Goal: Task Accomplishment & Management: Complete application form

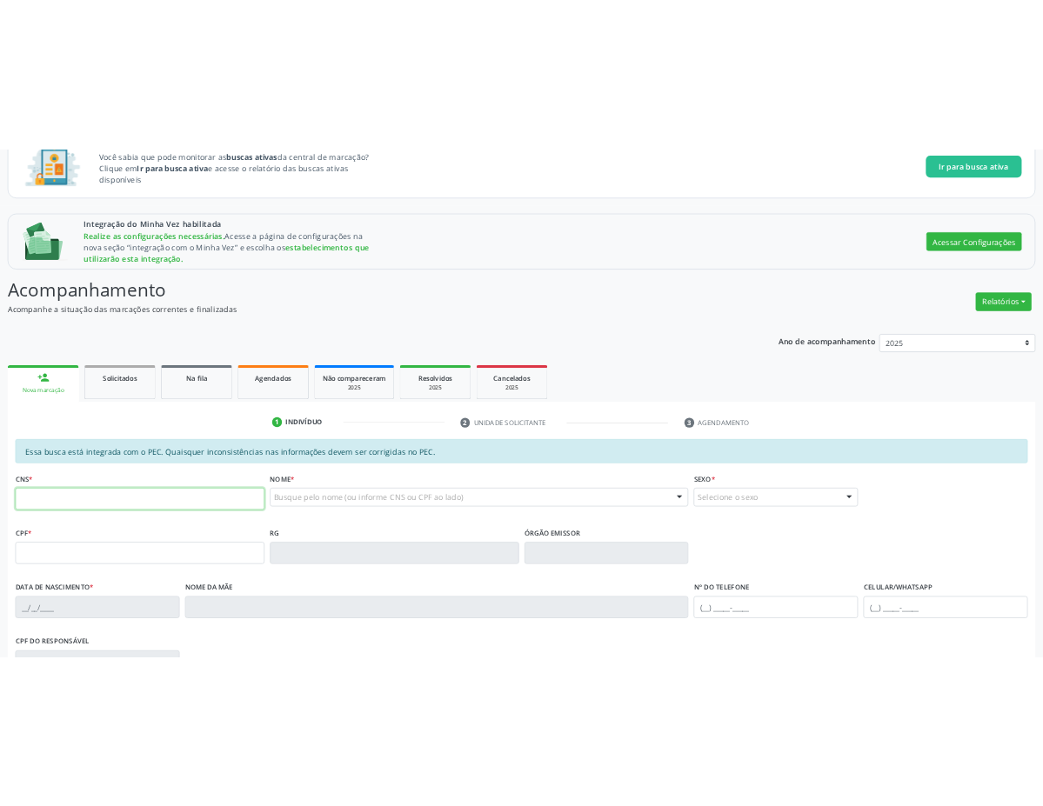
scroll to position [139, 0]
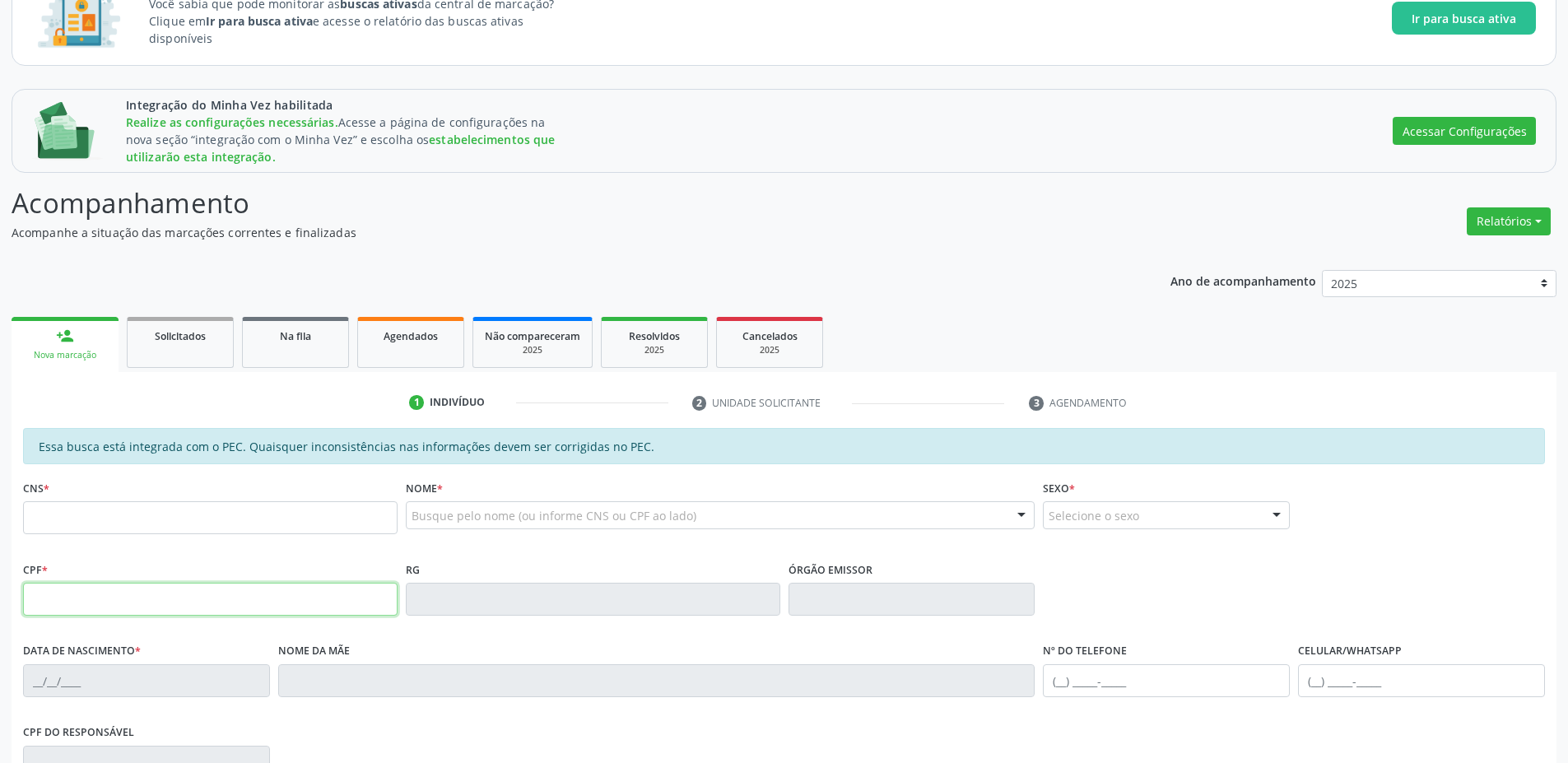
click at [108, 607] on input "text" at bounding box center [210, 599] width 375 height 33
paste input "006.464.565-71"
type input "006.464.565-71"
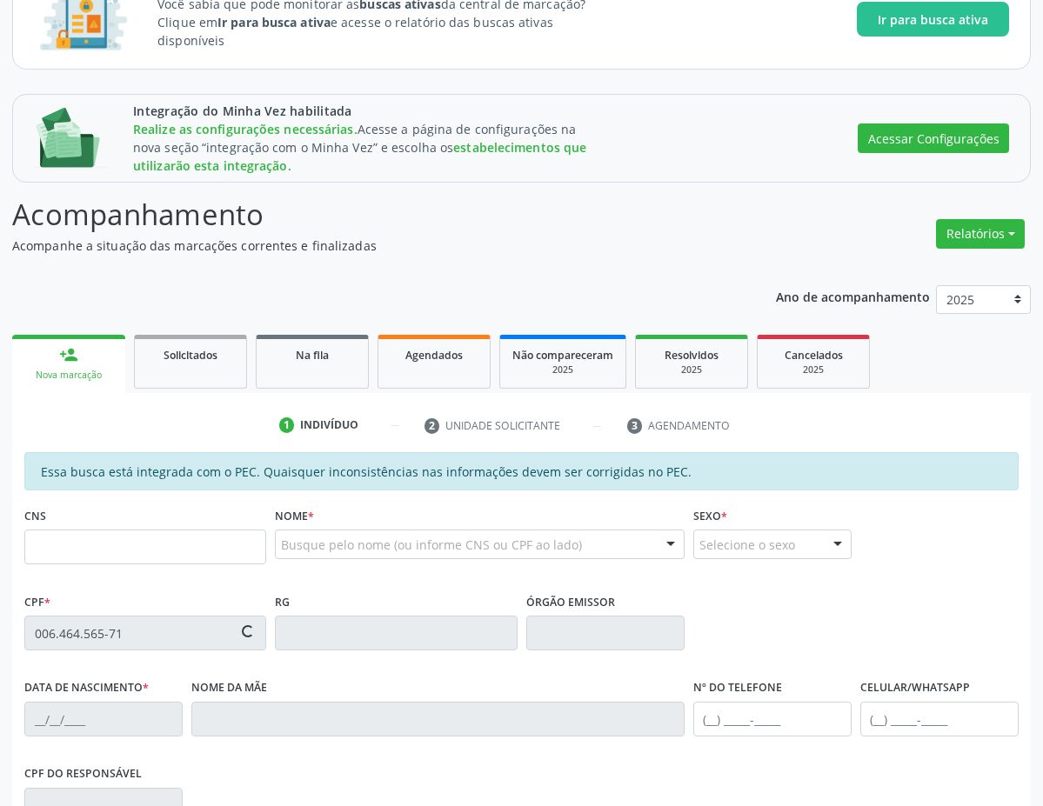
scroll to position [401, 0]
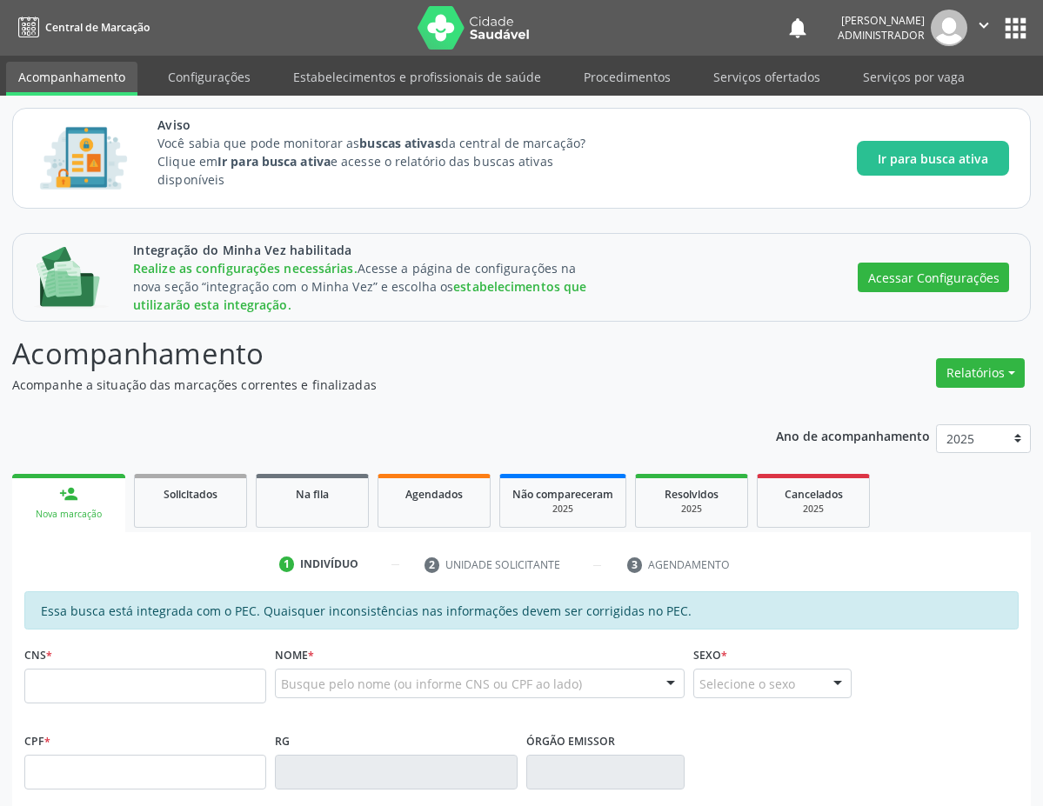
scroll to position [401, 0]
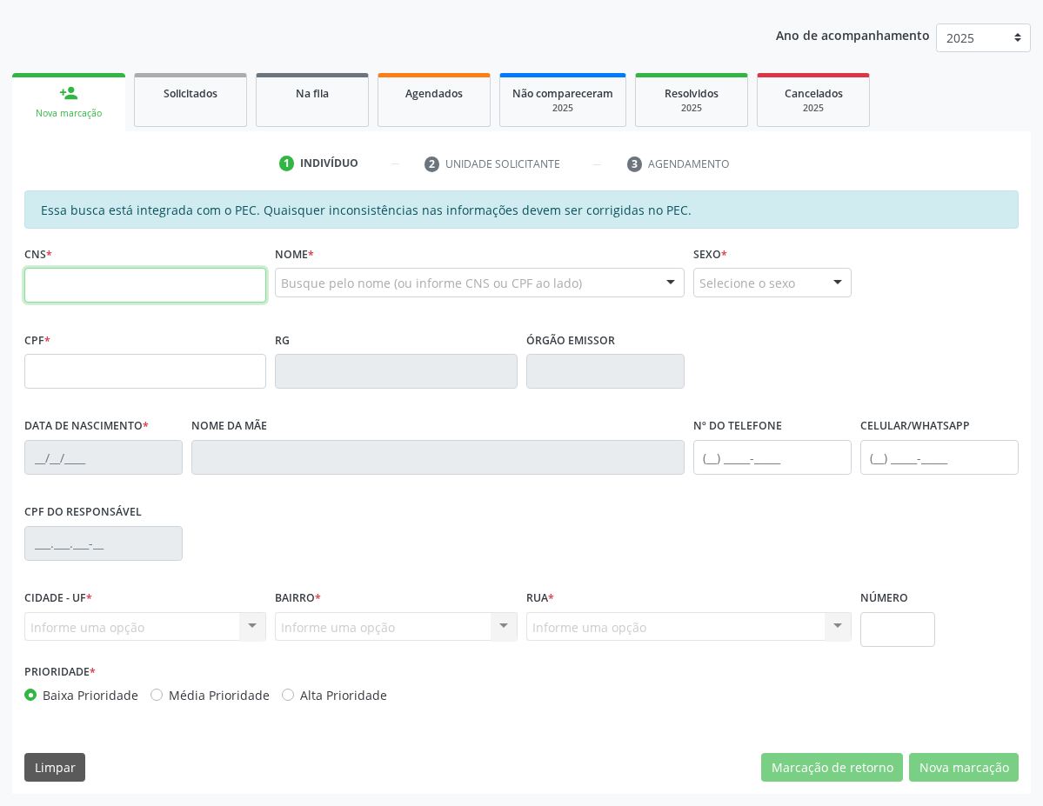
click at [106, 277] on input "text" at bounding box center [145, 285] width 242 height 35
paste input "704 1050 1233 6050"
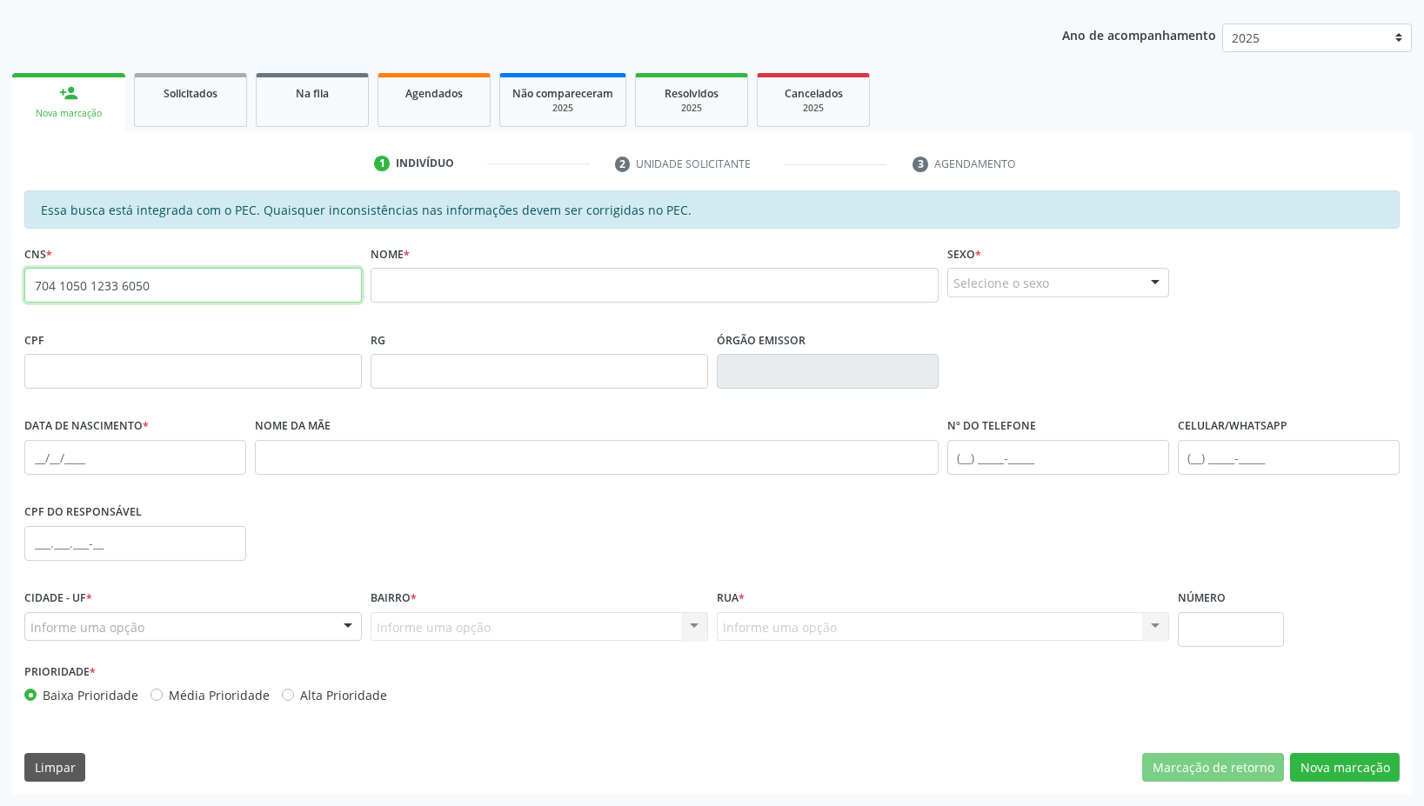
drag, startPoint x: 164, startPoint y: 279, endPoint x: 0, endPoint y: 244, distance: 168.2
click at [0, 244] on div "Integração do Minha Vez habilitada Realize as configurações necessárias. Acesse…" at bounding box center [712, 313] width 1424 height 986
paste input "8 0033 7066 2426"
type input "708 0033 7066 2426"
drag, startPoint x: 63, startPoint y: 210, endPoint x: 868, endPoint y: 212, distance: 804.5
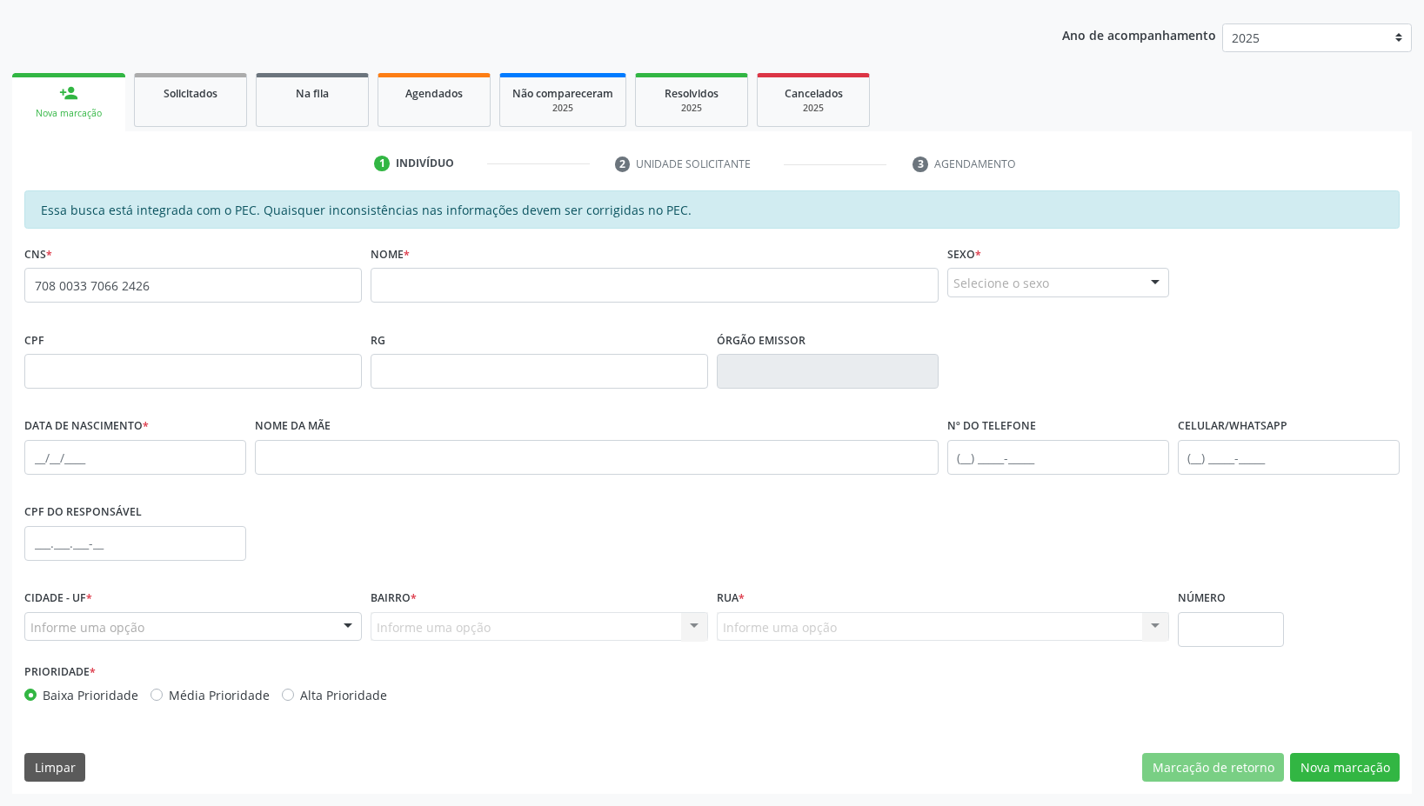
click at [864, 211] on div "Essa busca está integrada com o PEC. Quaisquer inconsistências nas informações …" at bounding box center [711, 209] width 1375 height 38
click at [1042, 139] on div "1 Indivíduo 2 Unidade solicitante 3 Agendamento Essa busca está integrada com o…" at bounding box center [711, 462] width 1399 height 663
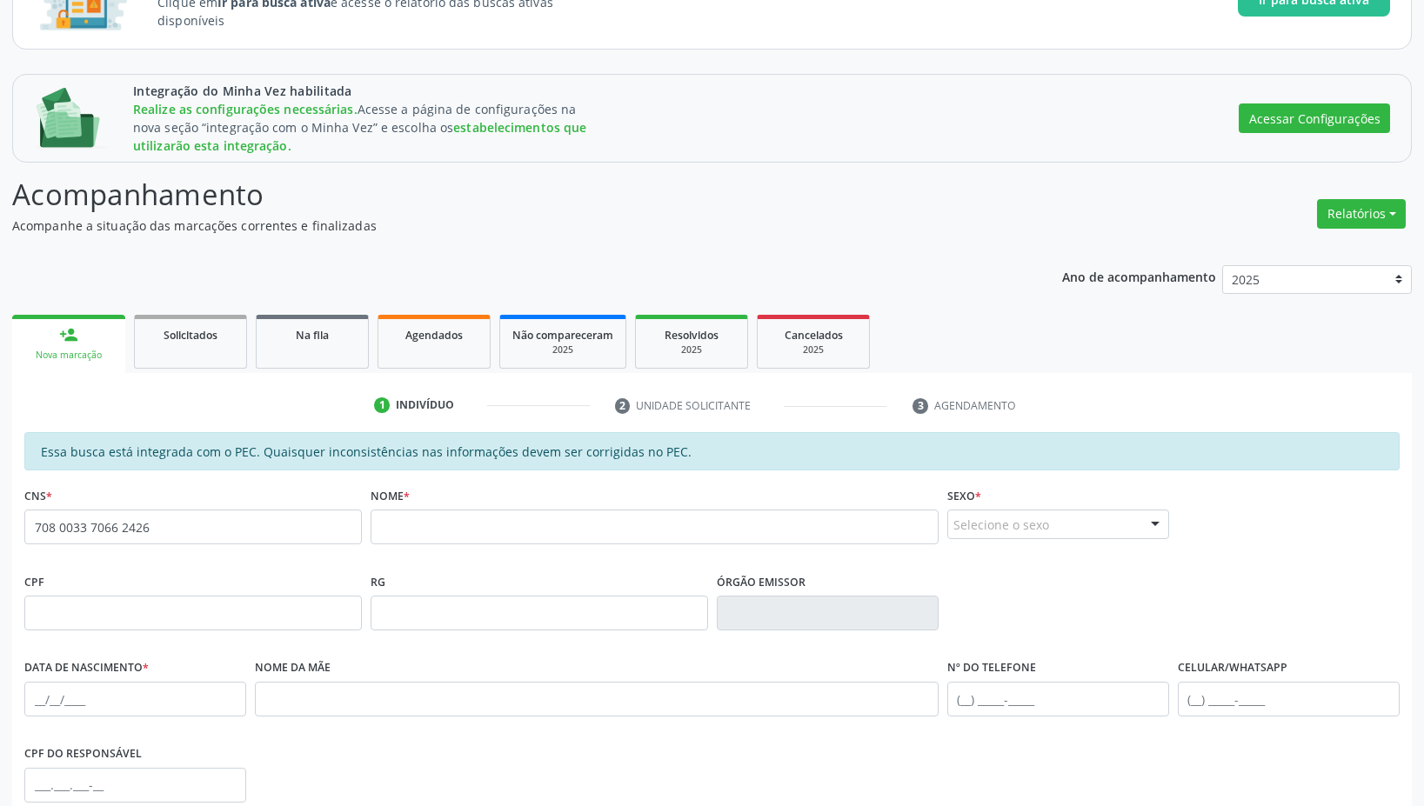
scroll to position [0, 0]
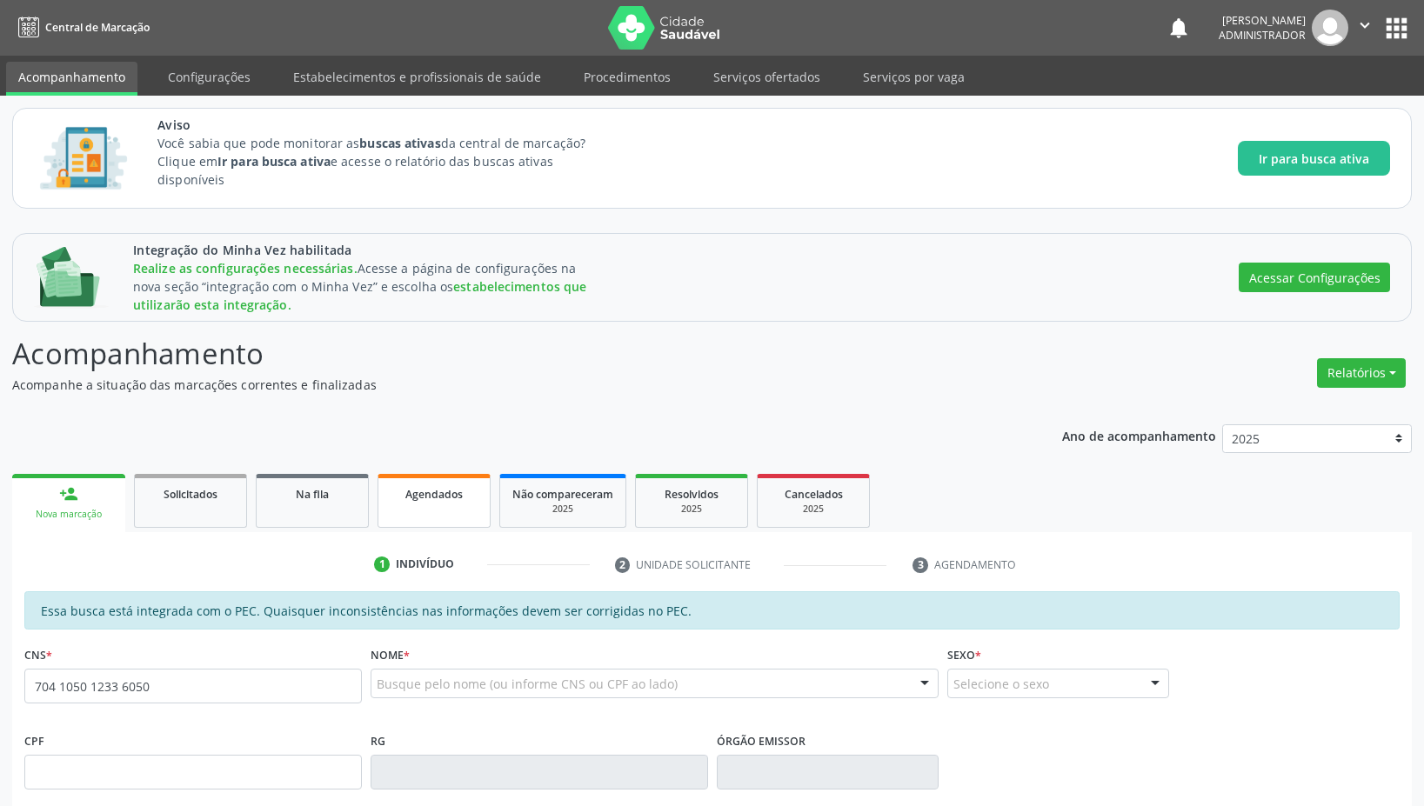
type input "704 1050 1233 6050"
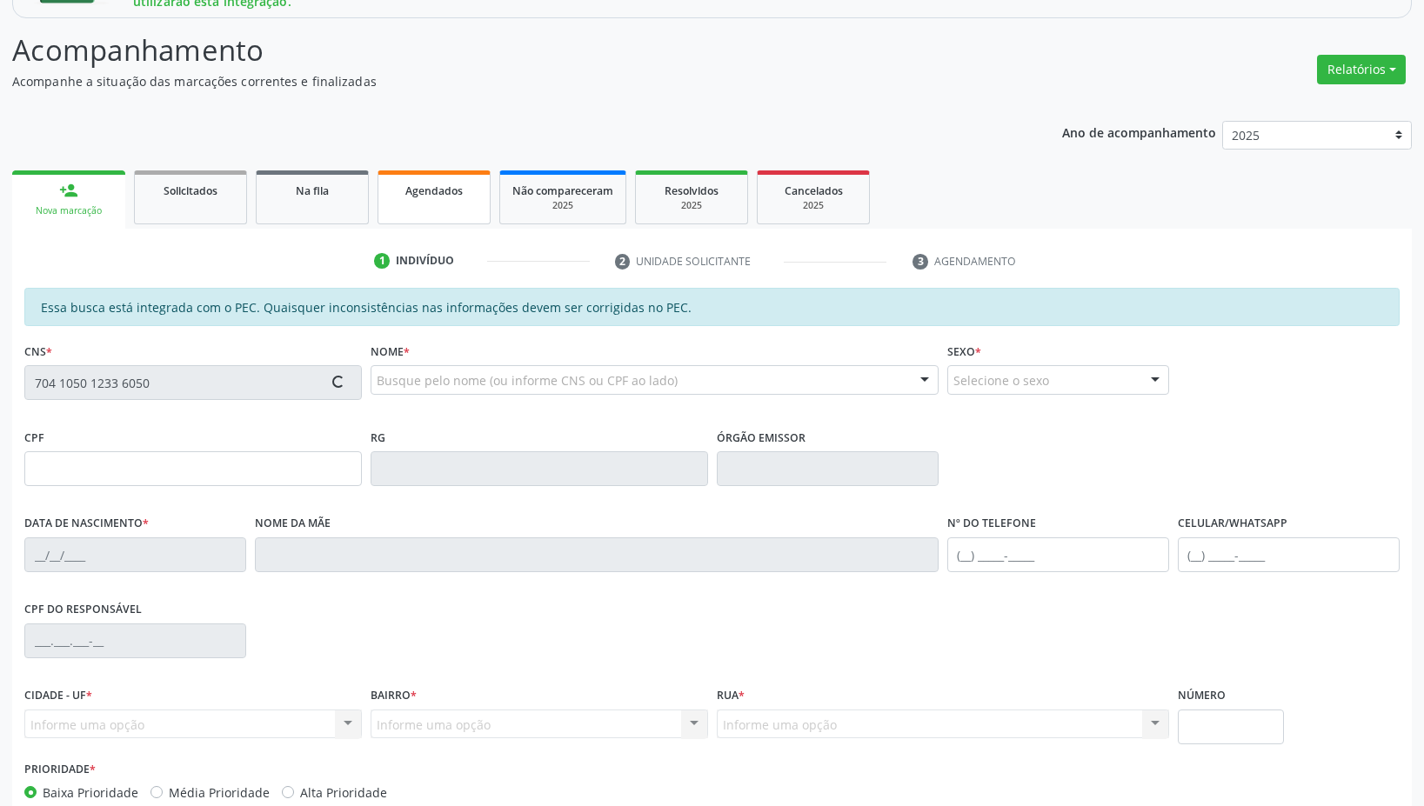
scroll to position [401, 0]
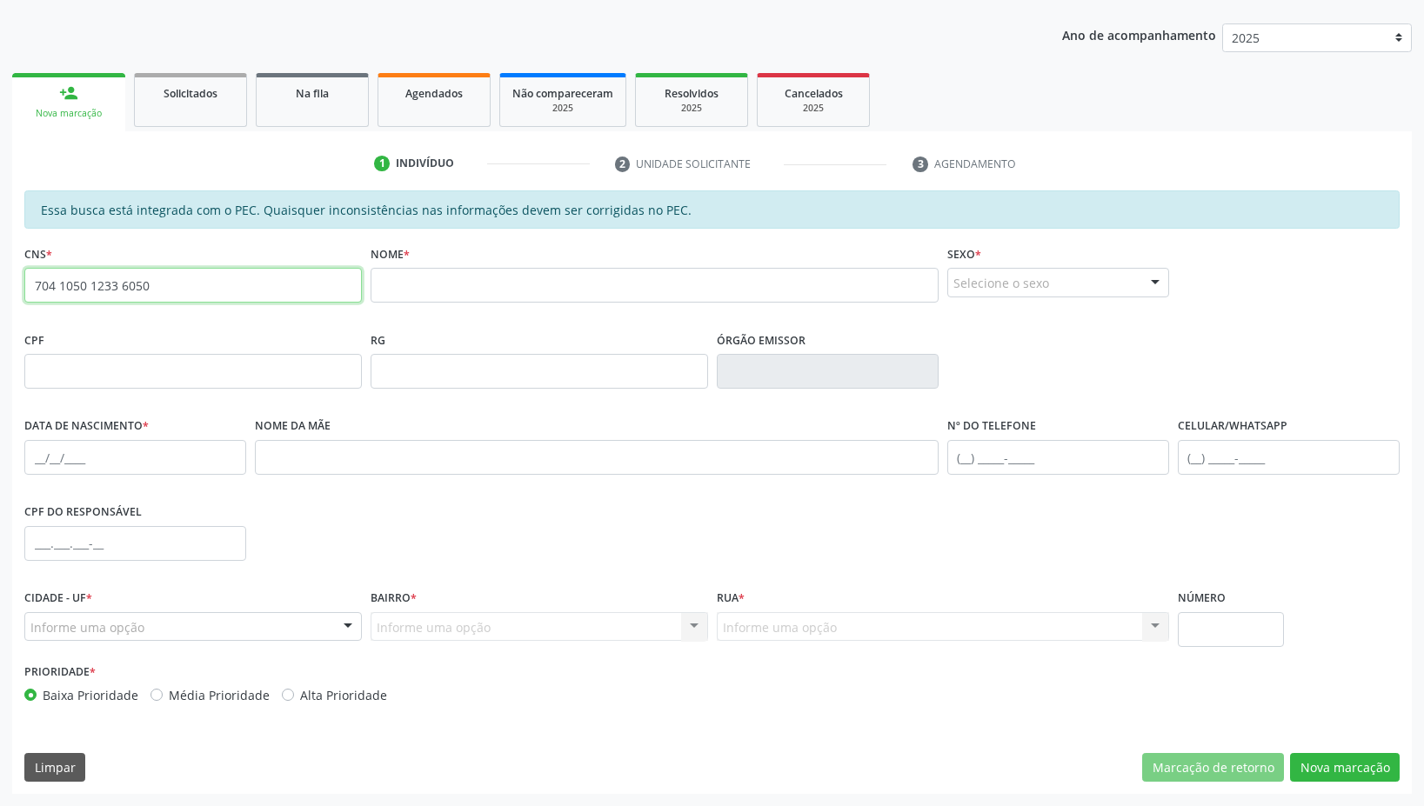
drag, startPoint x: 194, startPoint y: 287, endPoint x: 21, endPoint y: 297, distance: 173.3
click at [24, 297] on input "704 1050 1233 6050" at bounding box center [192, 285] width 337 height 35
drag, startPoint x: 130, startPoint y: 281, endPoint x: 0, endPoint y: 265, distance: 131.4
click at [0, 265] on div "Integração do Minha Vez habilitada Realize as configurações necessárias. Acesse…" at bounding box center [712, 313] width 1424 height 986
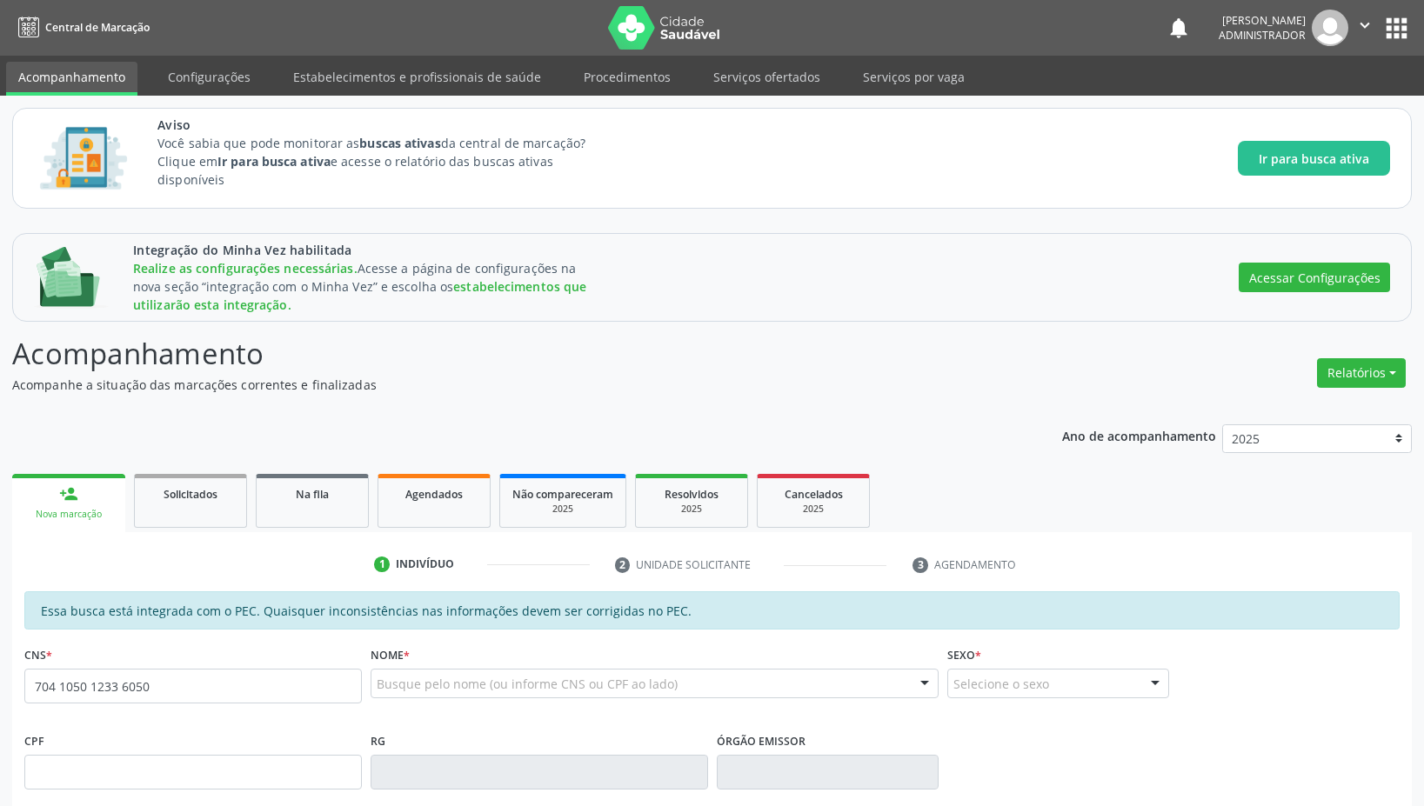
type input "704 1050 1233 6050"
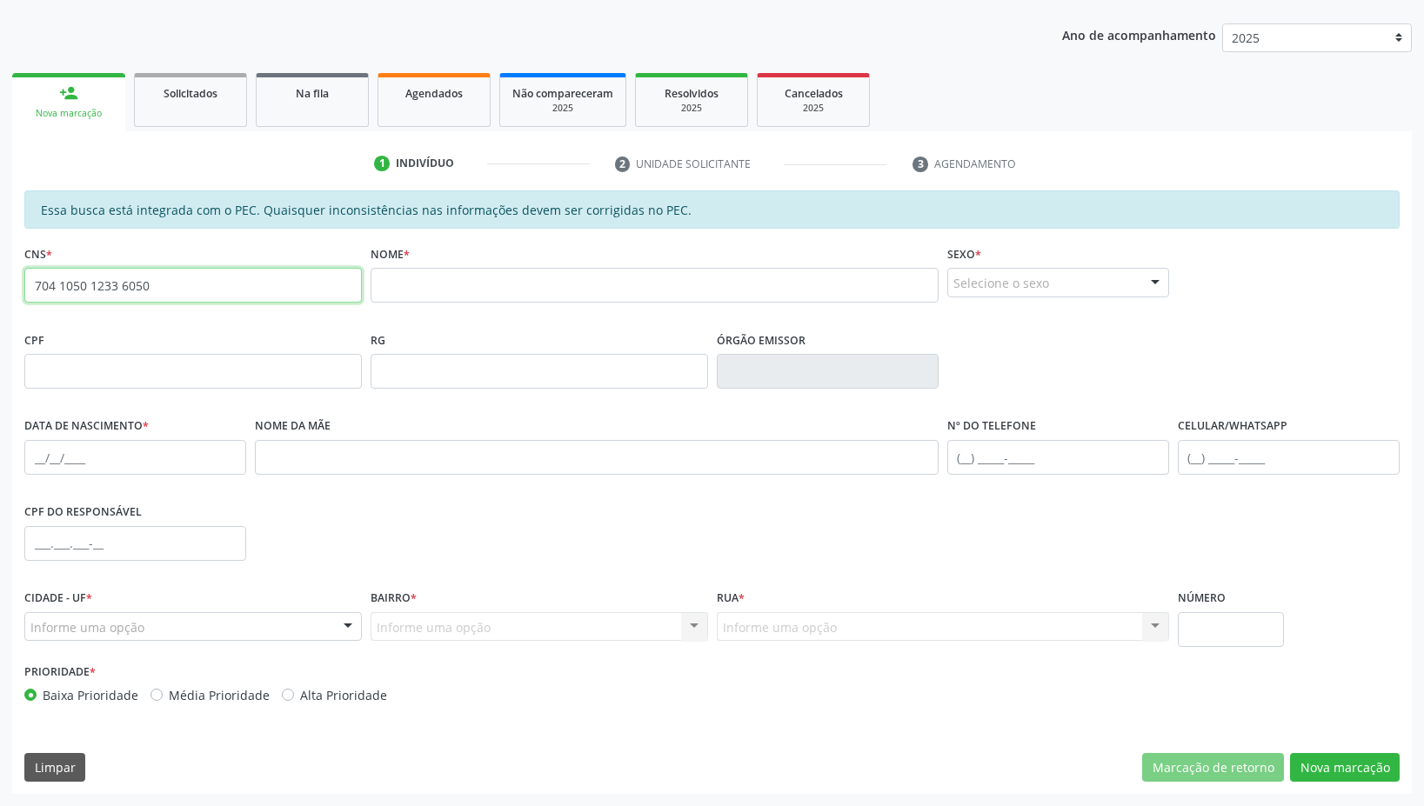
drag, startPoint x: 163, startPoint y: 282, endPoint x: 32, endPoint y: 252, distance: 133.8
click at [31, 256] on div "CNS * 704 1050 1233 6050 none" at bounding box center [192, 272] width 337 height 62
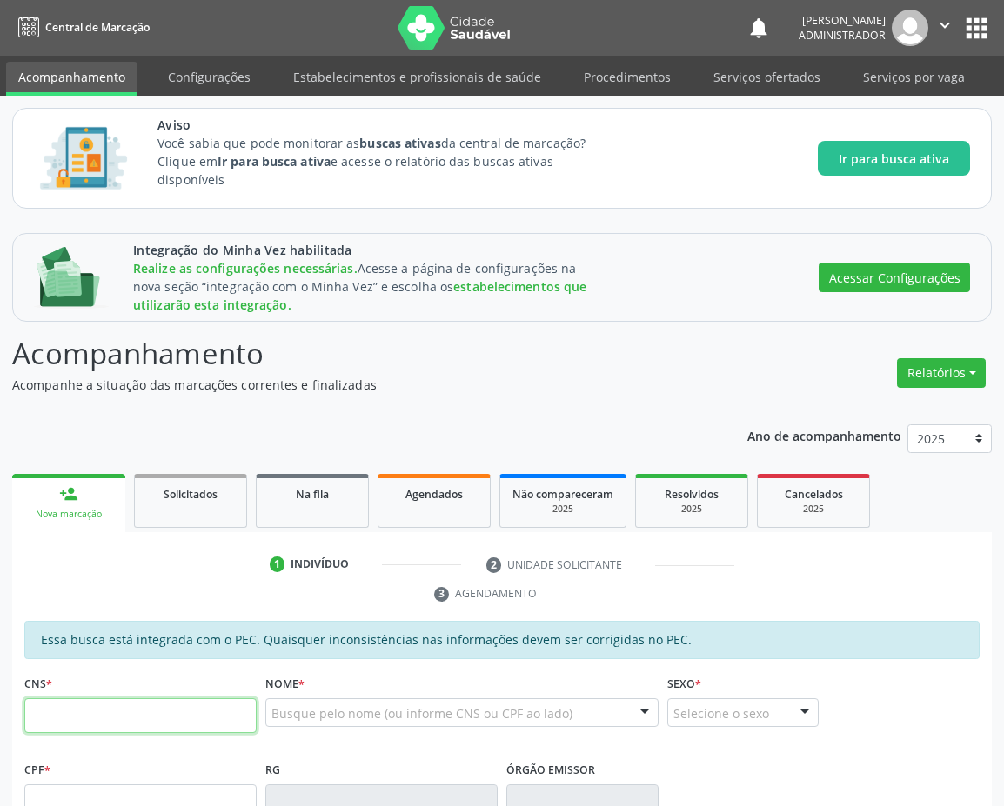
click at [170, 708] on input "text" at bounding box center [140, 715] width 232 height 35
paste input "704 1050 1233 6050"
type input "704 1050 1233 6050"
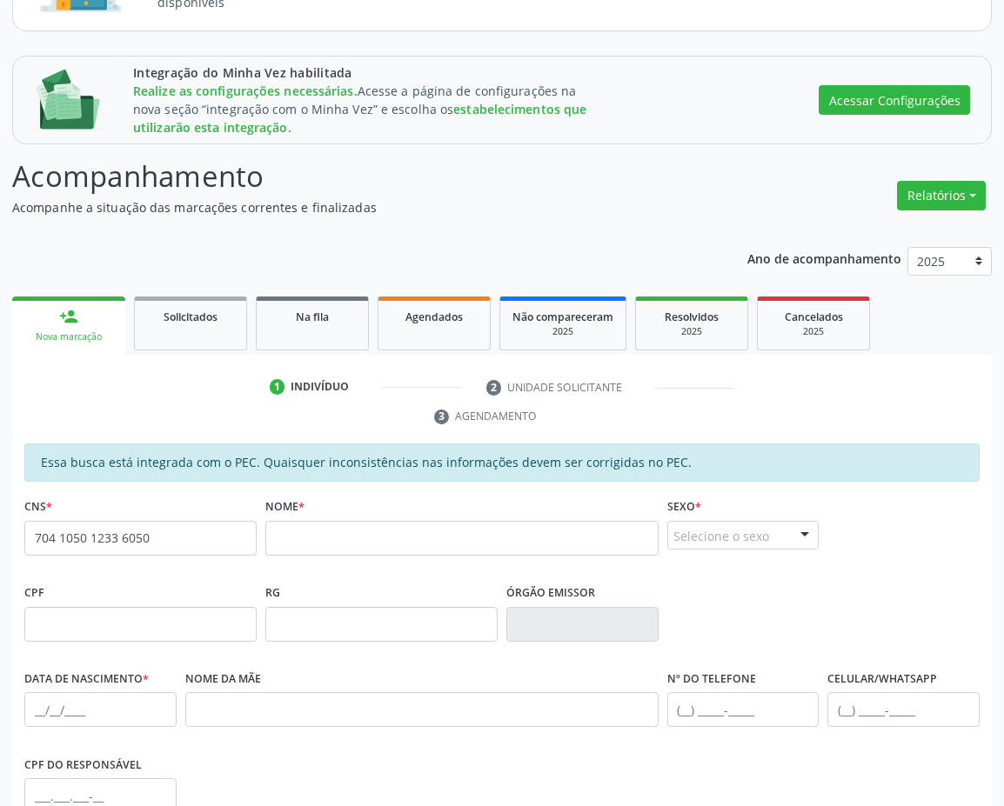
scroll to position [430, 0]
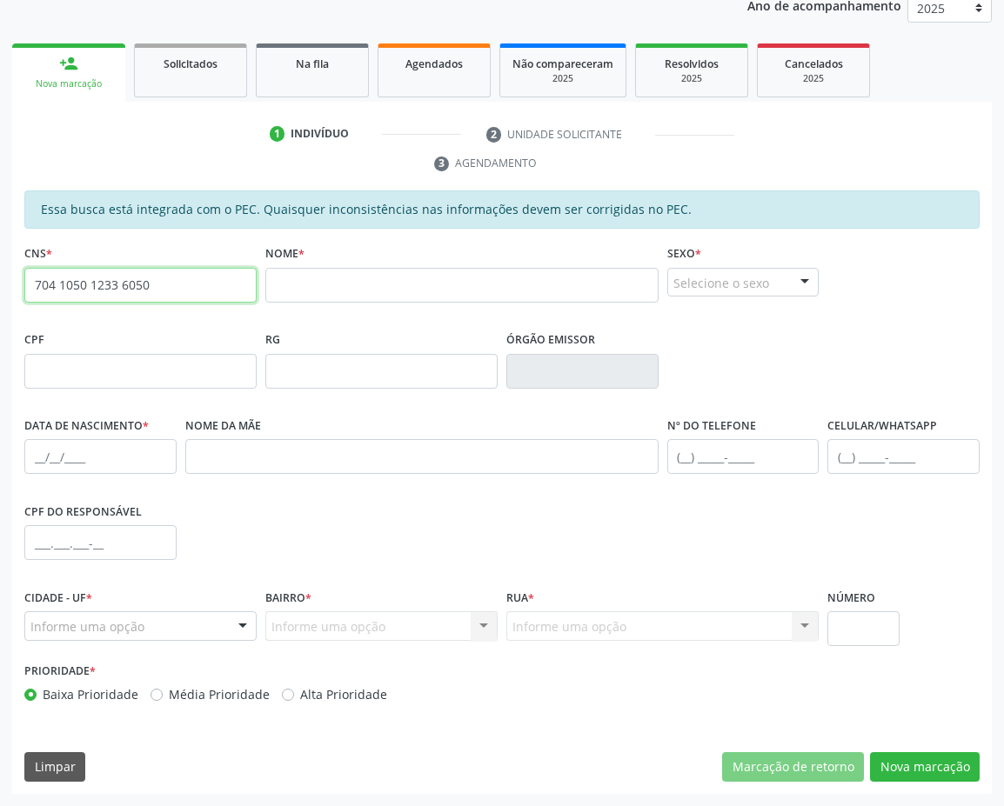
drag, startPoint x: 127, startPoint y: 281, endPoint x: 7, endPoint y: 239, distance: 127.1
click at [0, 248] on div "Integração do Minha Vez habilitada Realize as configurações necessárias. Acesse…" at bounding box center [502, 298] width 1004 height 1016
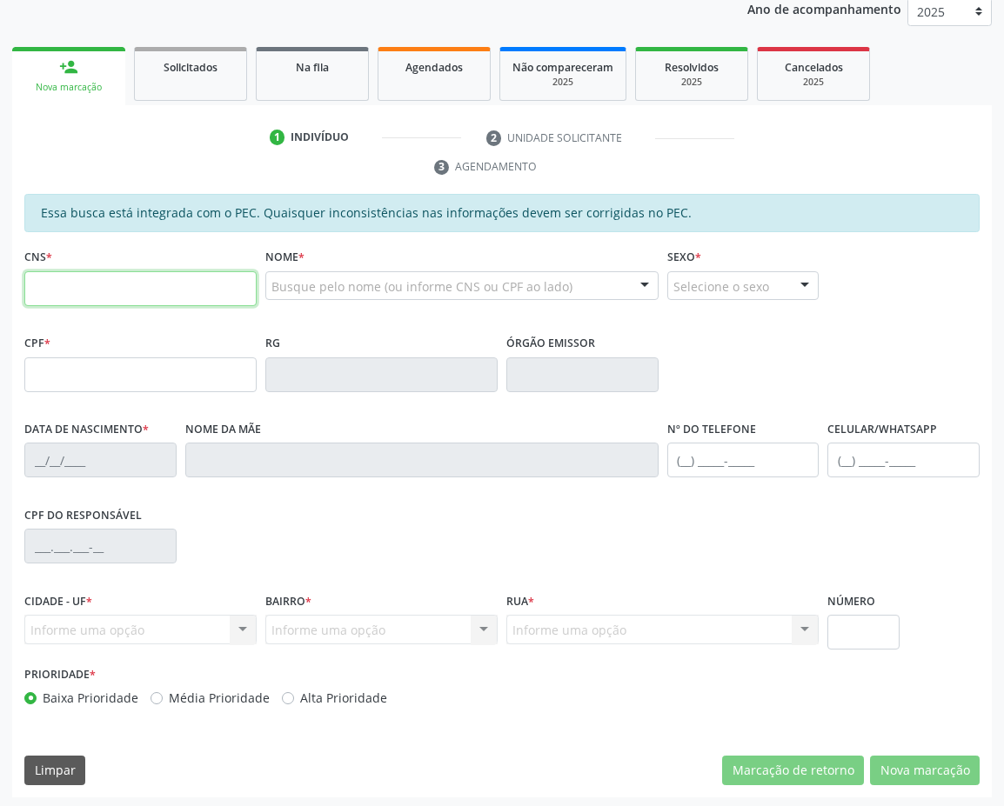
scroll to position [427, 0]
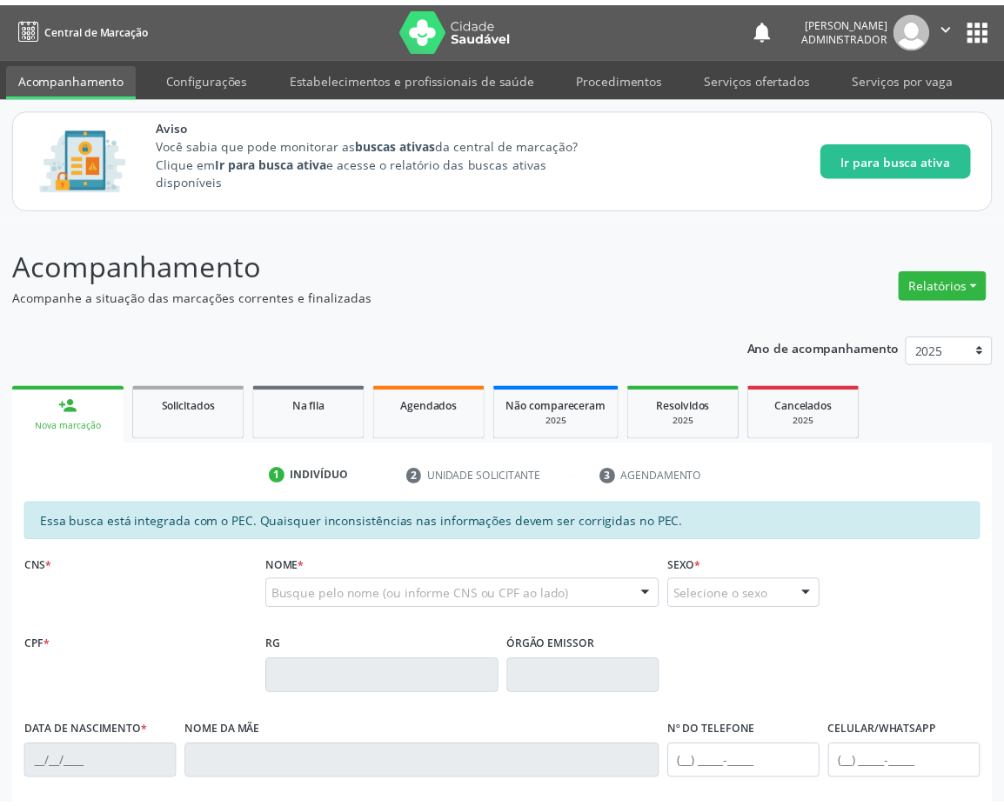
scroll to position [424, 0]
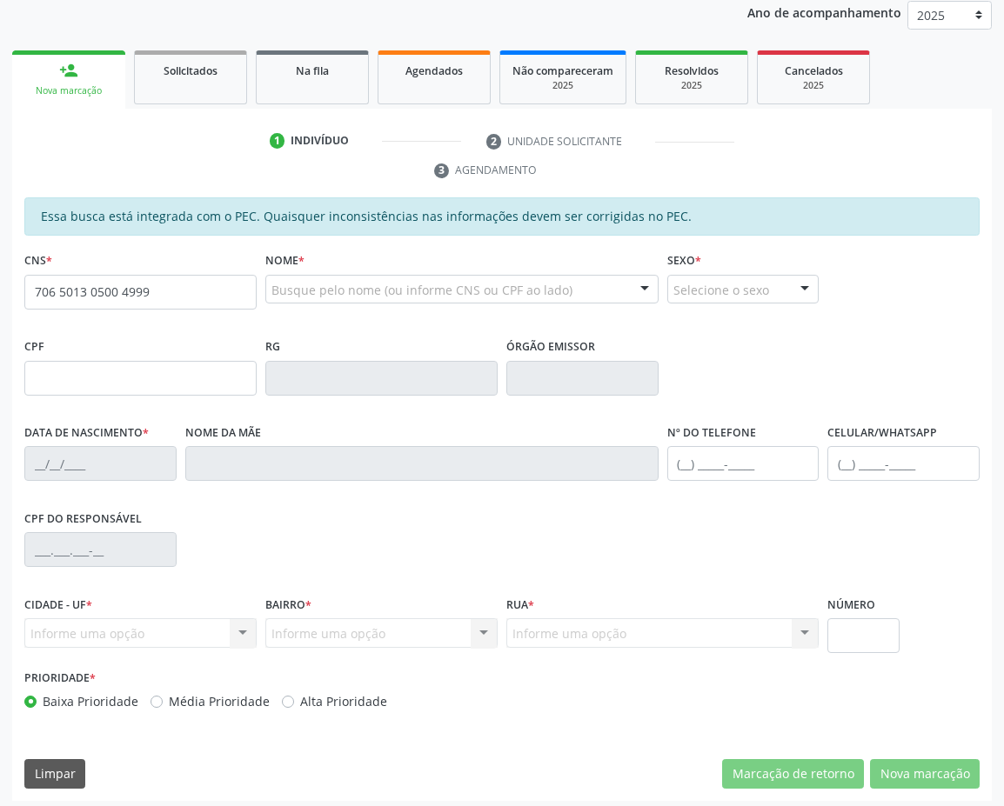
type input "706 5013 0500 4999"
type input "[DATE]"
type input "[PERSON_NAME] de Jesus"
type input "[PHONE_NUMBER]"
type input "S/N"
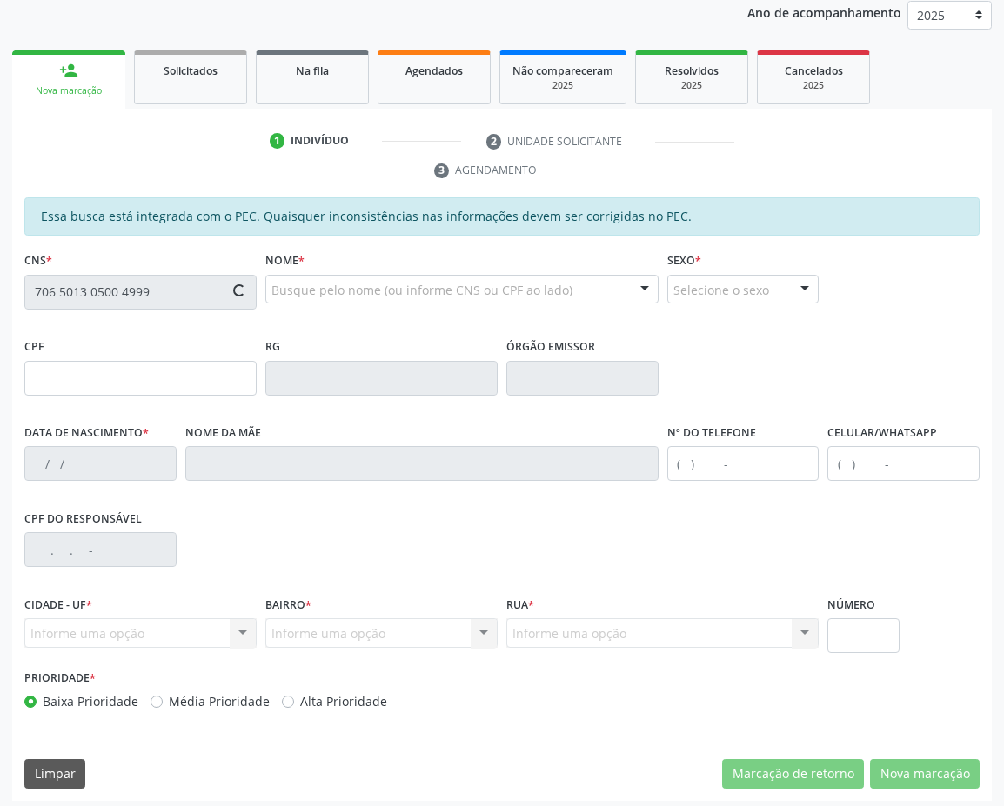
type input "867.924.845-20"
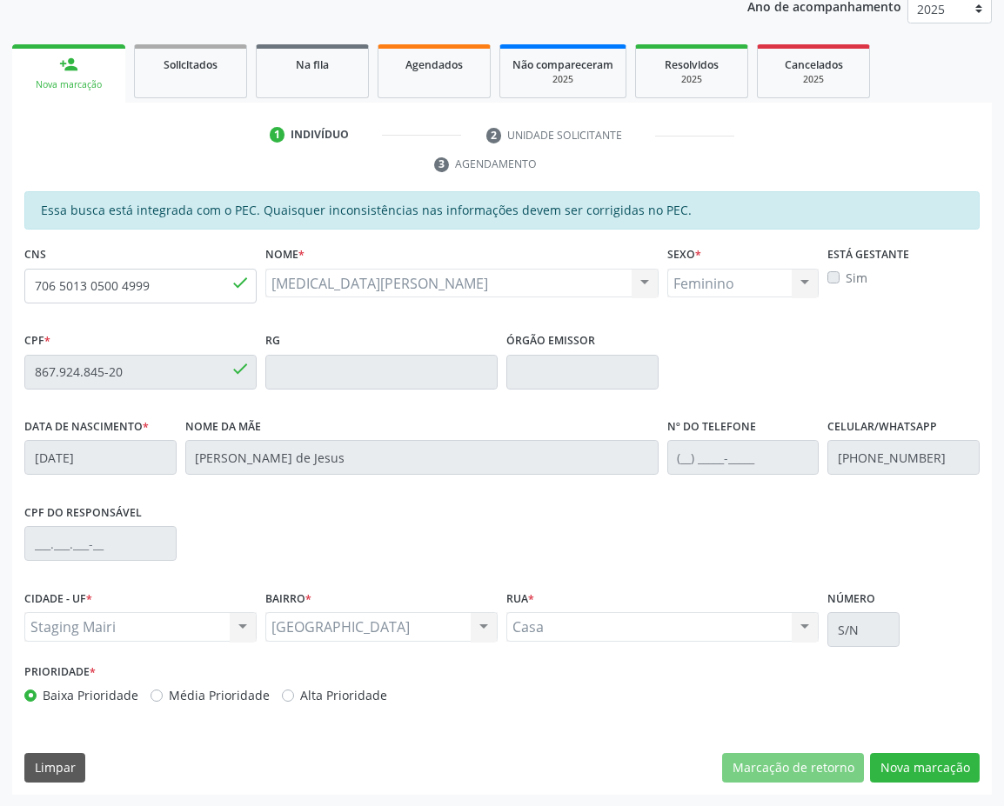
scroll to position [430, 0]
click at [959, 770] on button "Nova marcação" at bounding box center [925, 767] width 110 height 30
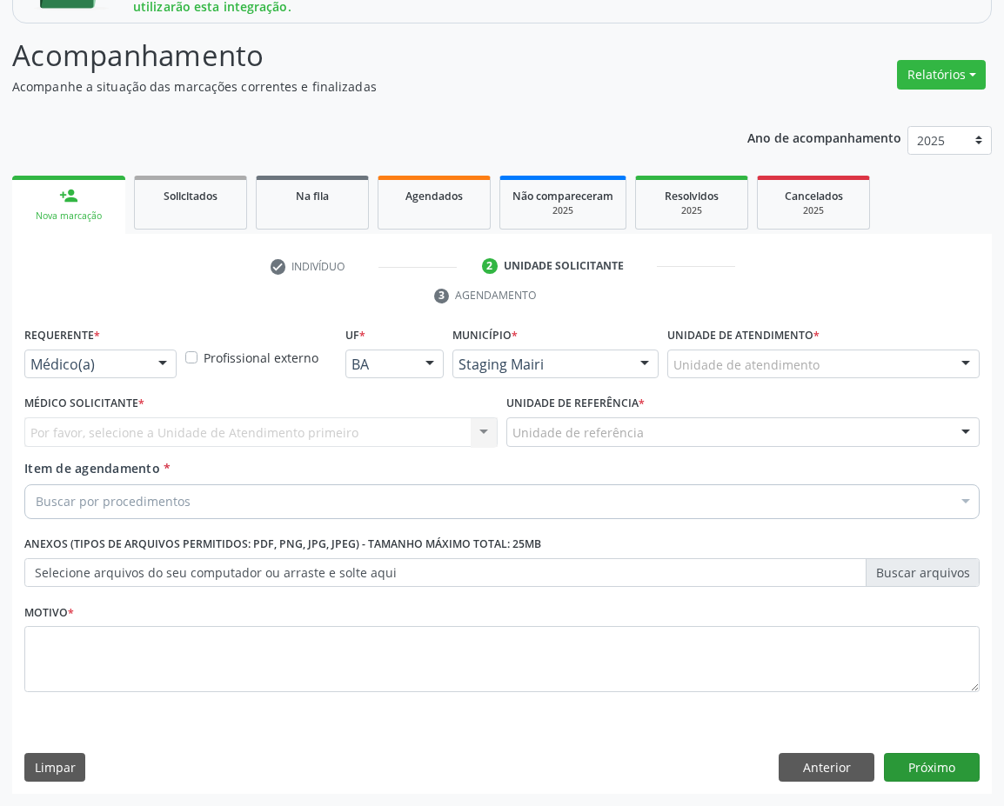
scroll to position [298, 0]
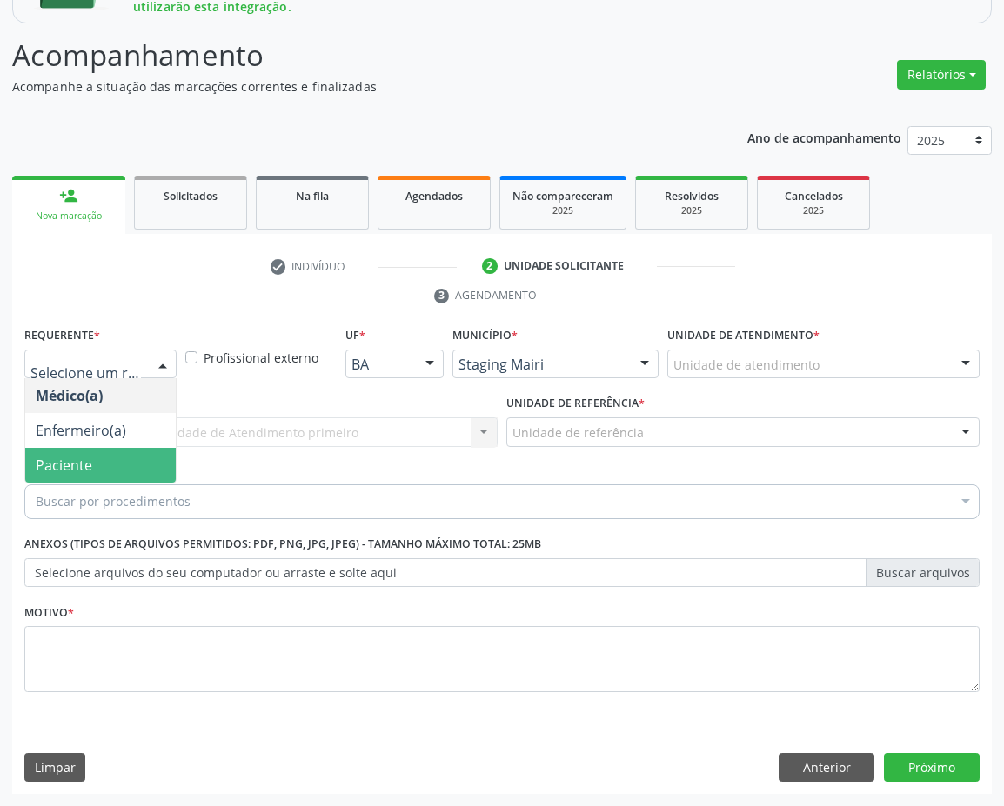
click at [67, 474] on span "Paciente" at bounding box center [64, 465] width 57 height 19
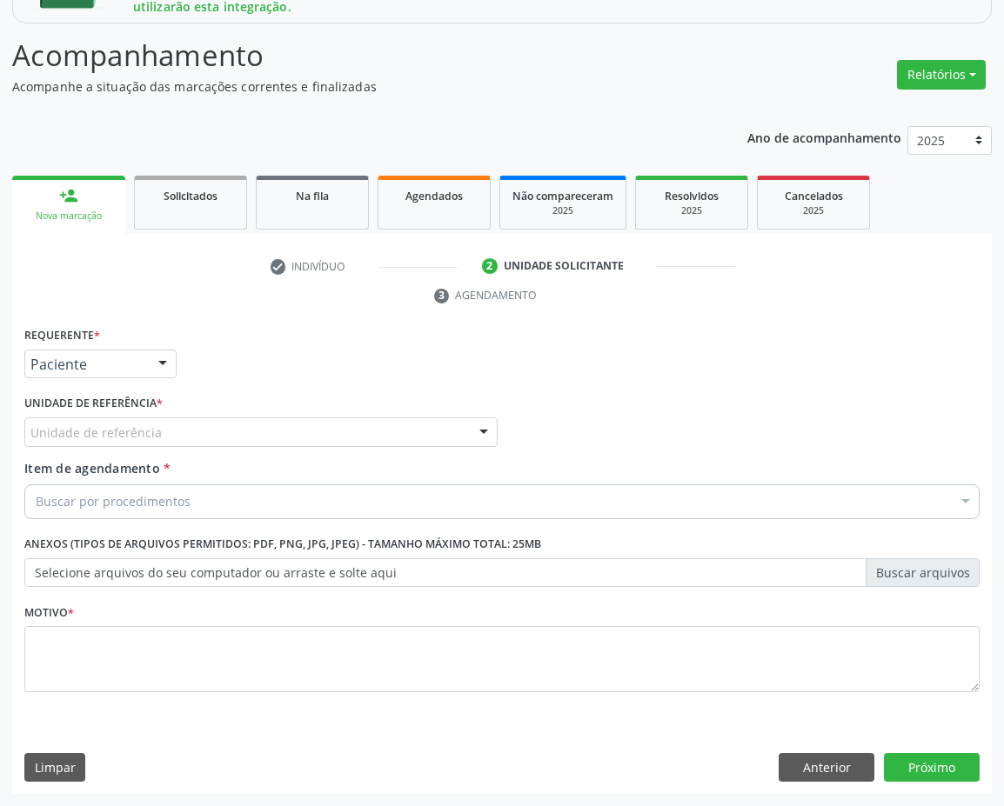
click at [90, 420] on div "Unidade de referência" at bounding box center [260, 432] width 473 height 30
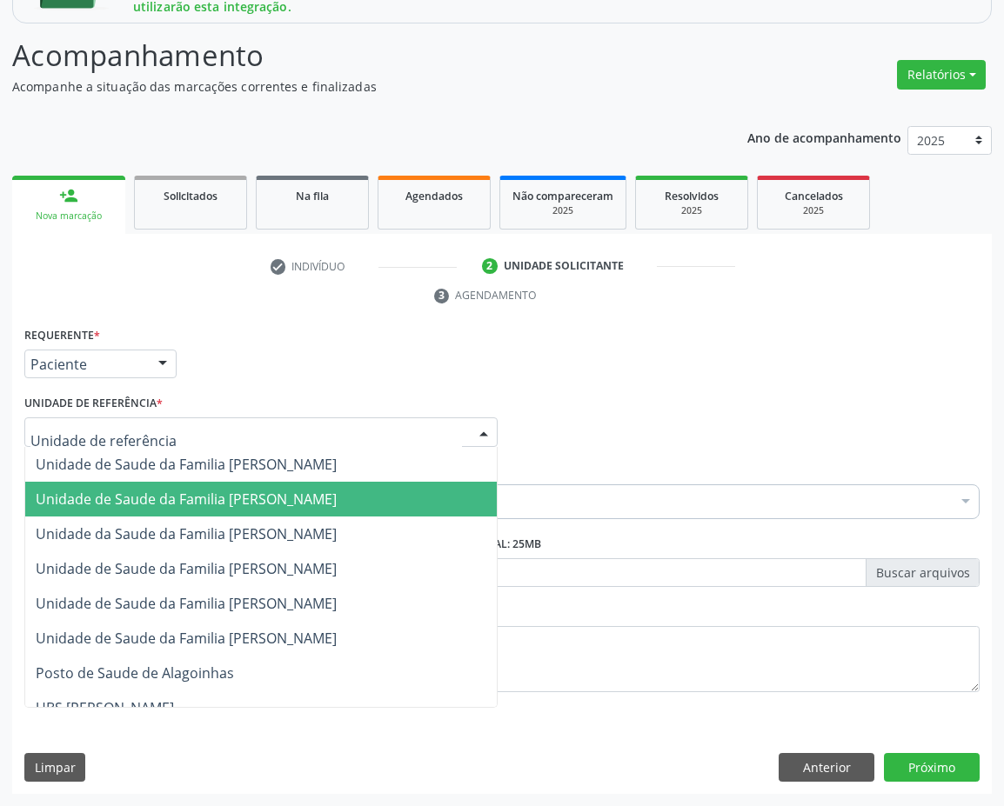
click at [73, 510] on span "Unidade de Saude da Familia [PERSON_NAME]" at bounding box center [260, 499] width 471 height 35
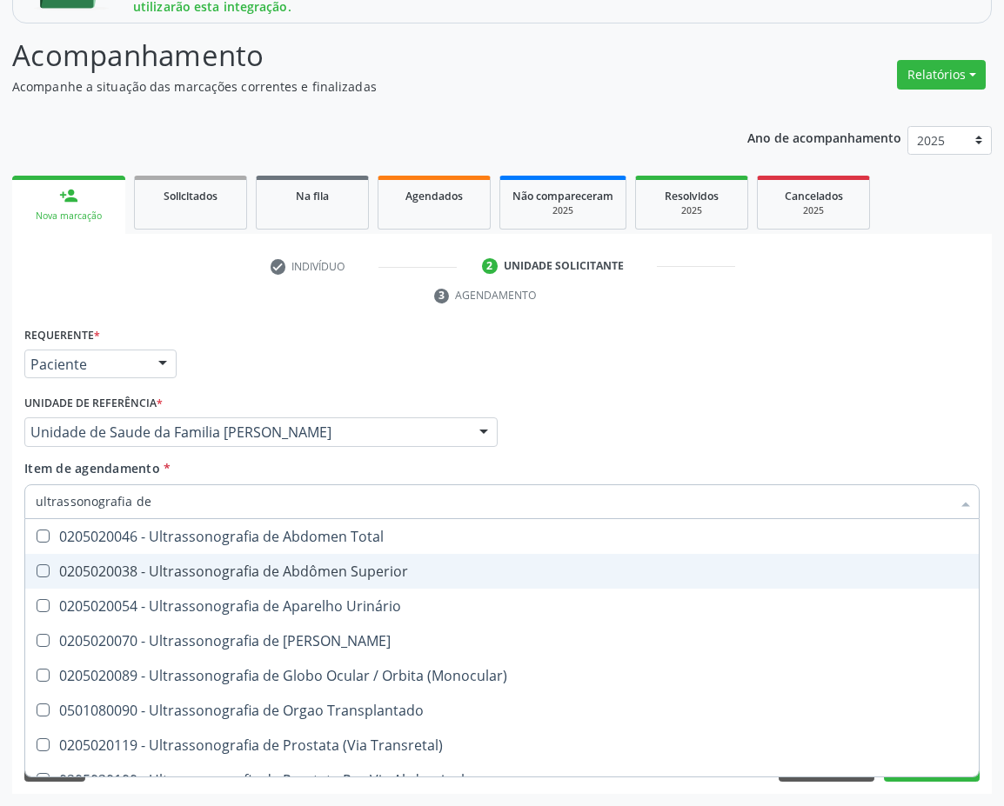
type input "ultrassonografia de t"
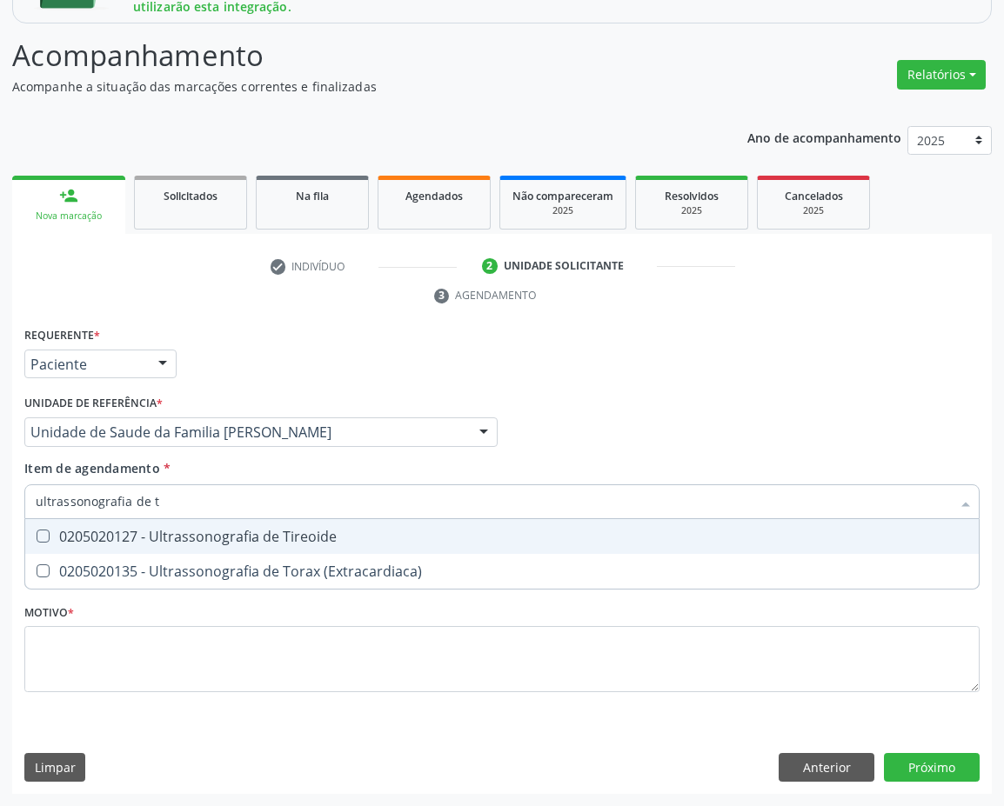
click at [35, 539] on div at bounding box center [31, 537] width 13 height 14
checkbox Tireoide "true"
click at [549, 444] on div "Médico Solicitante Por favor, selecione a Unidade de Atendimento primeiro Nenhu…" at bounding box center [502, 424] width 964 height 68
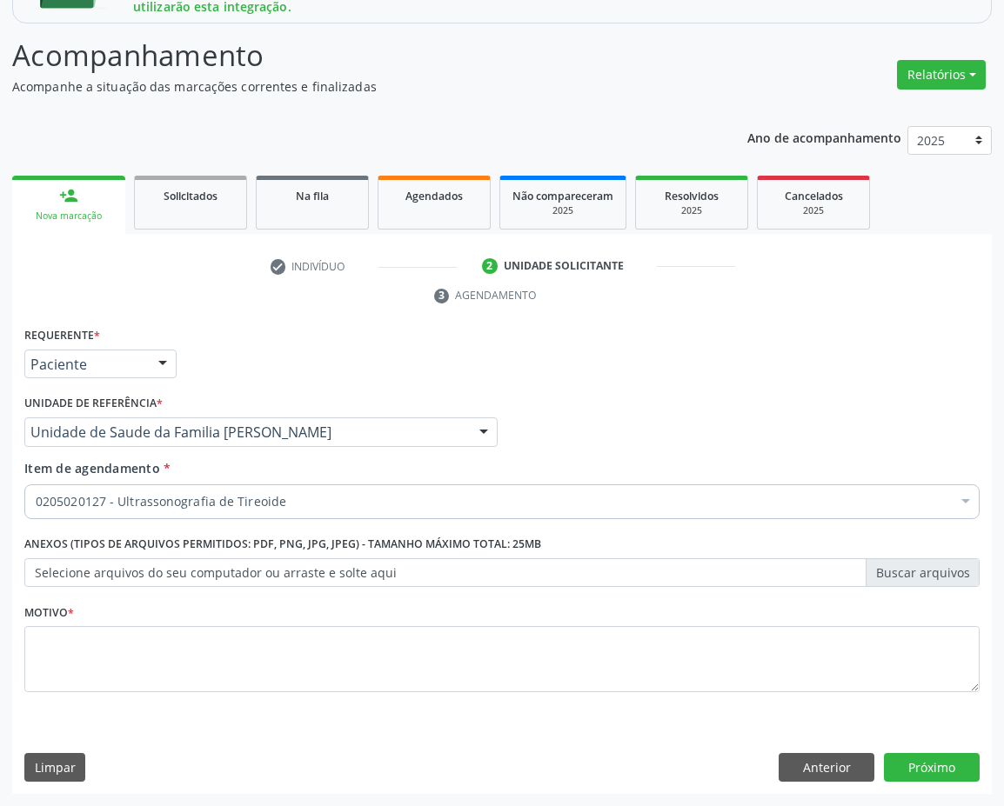
checkbox Tireoide "true"
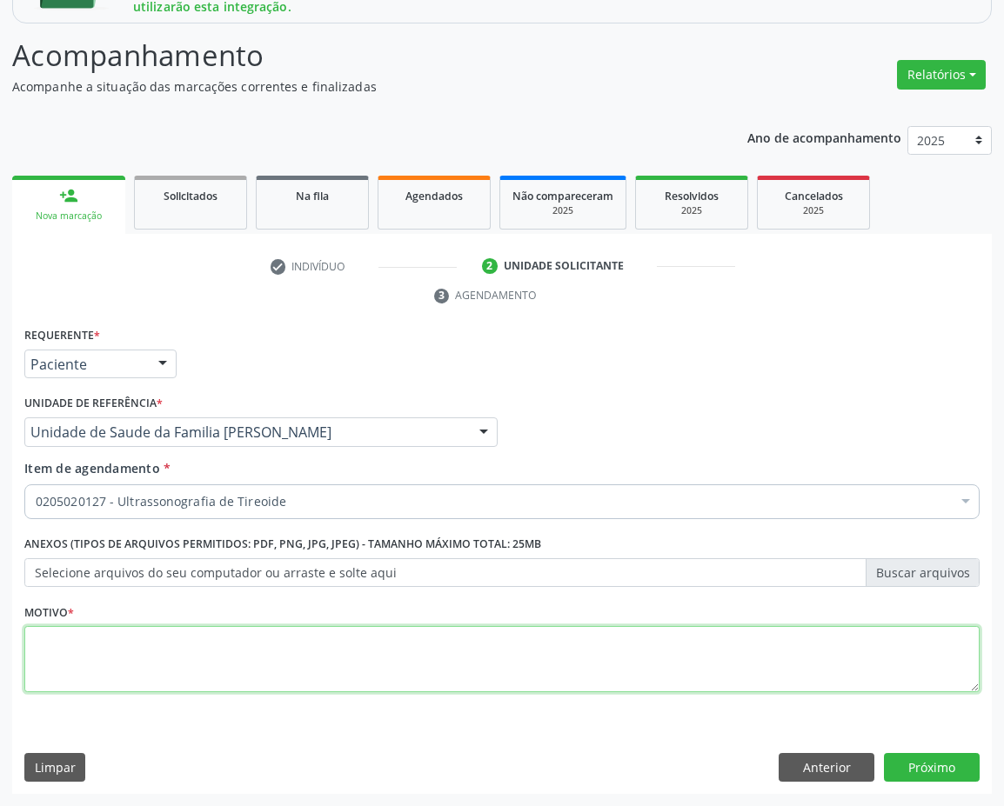
click at [180, 666] on textarea at bounding box center [501, 659] width 955 height 66
type textarea "rotina"
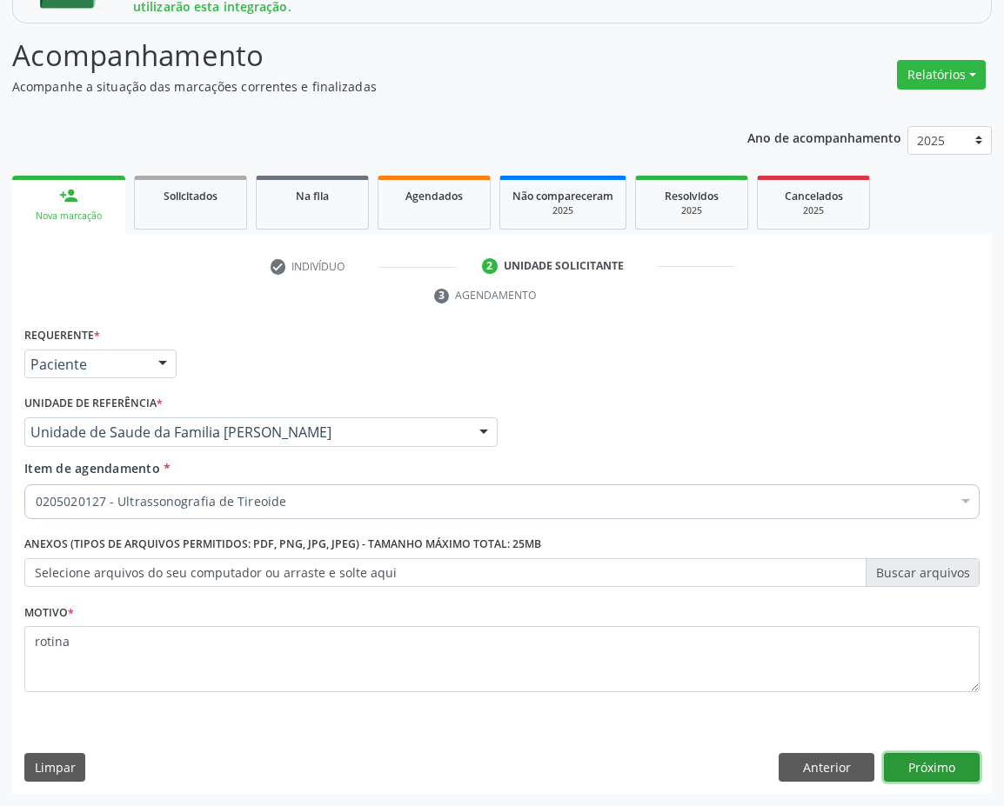
click at [961, 774] on button "Próximo" at bounding box center [932, 768] width 96 height 30
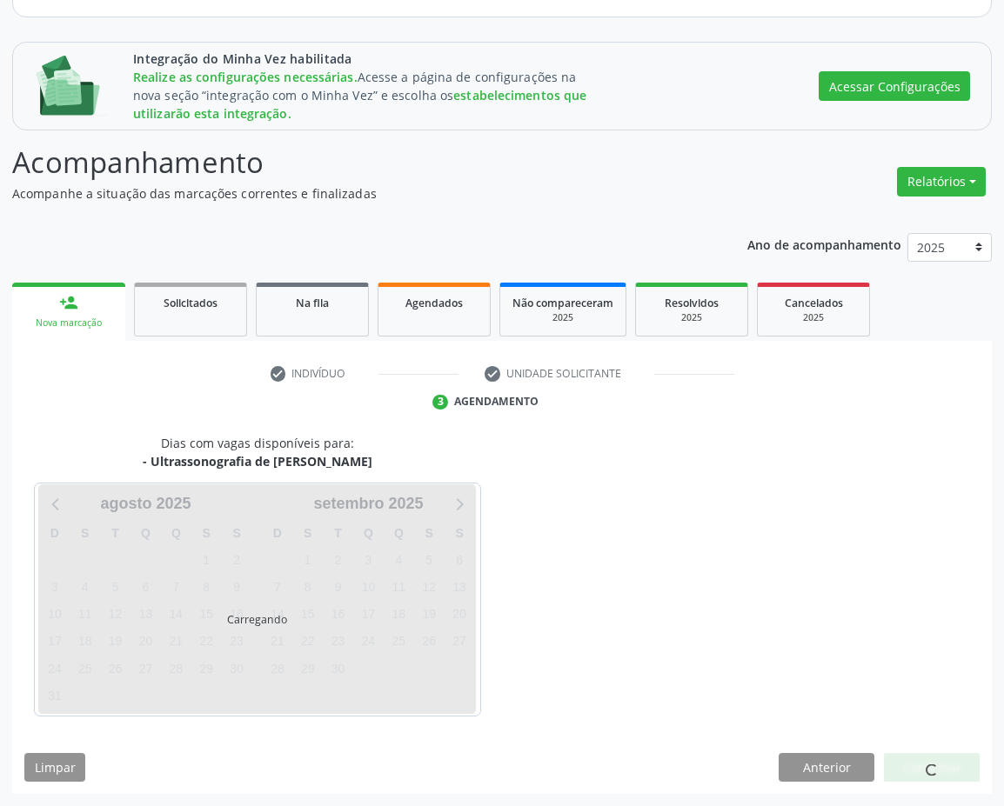
scroll to position [191, 0]
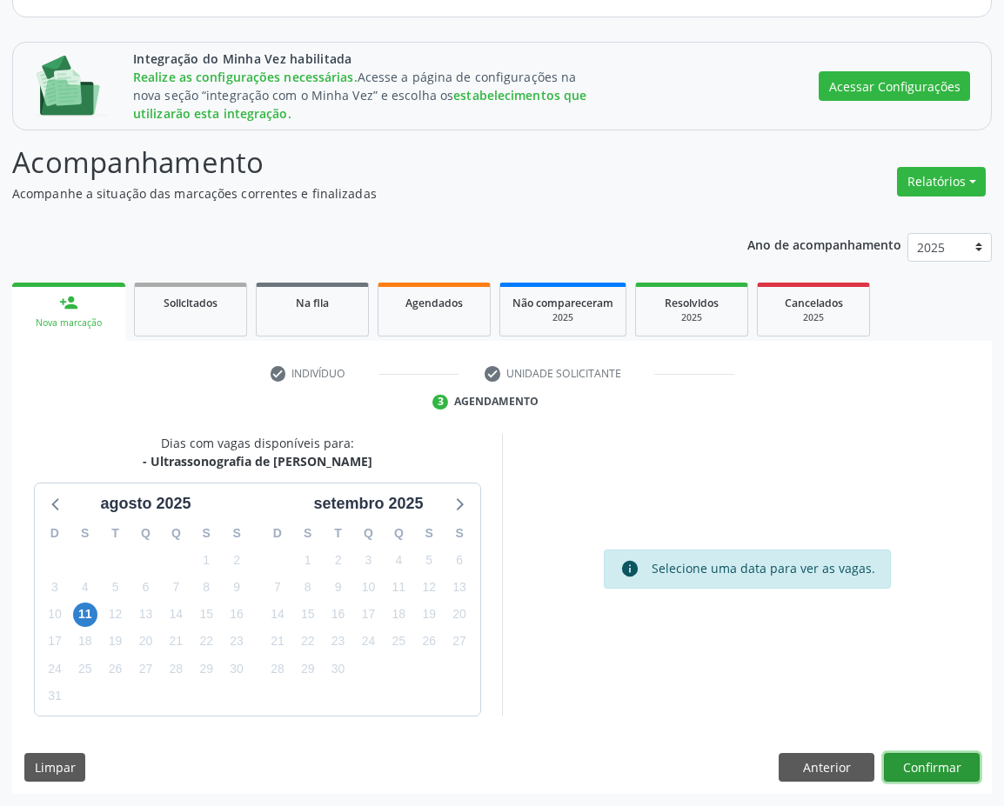
click at [939, 763] on button "Confirmar" at bounding box center [932, 768] width 96 height 30
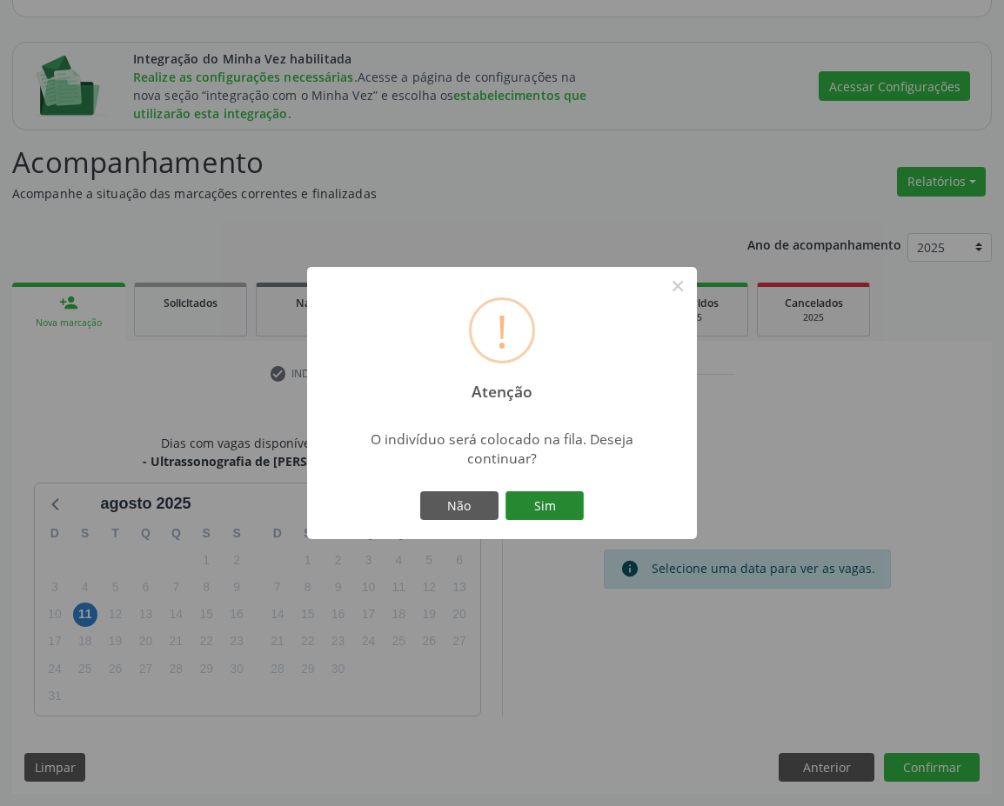
click at [537, 510] on button "Sim" at bounding box center [544, 506] width 78 height 30
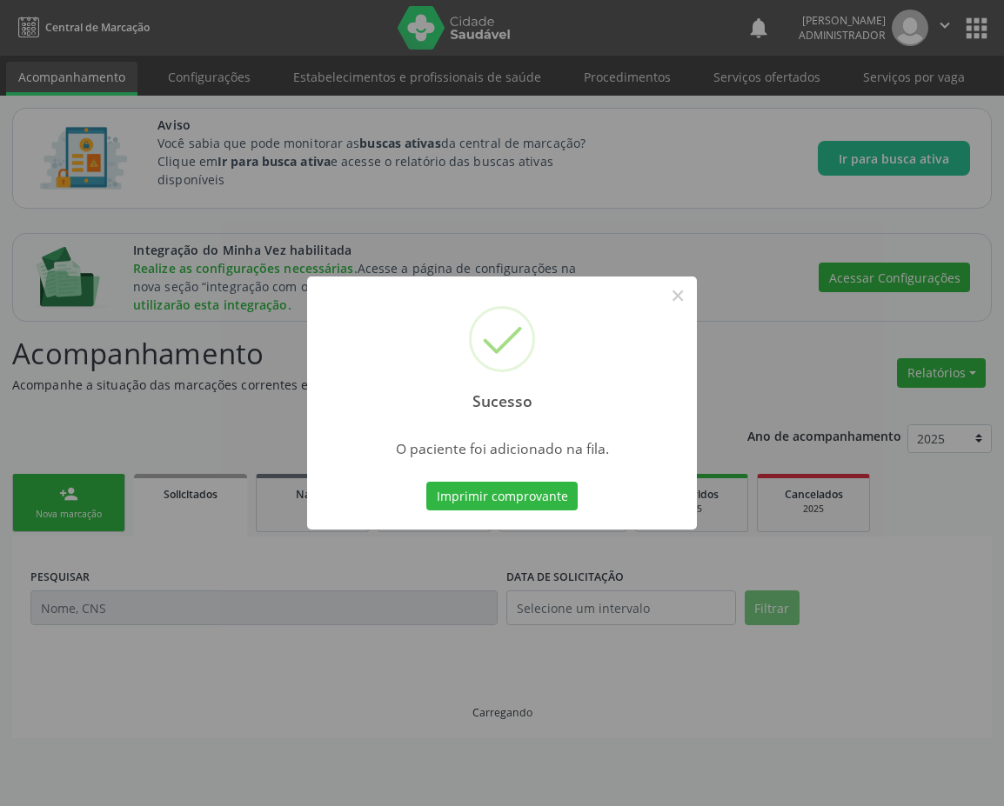
scroll to position [0, 0]
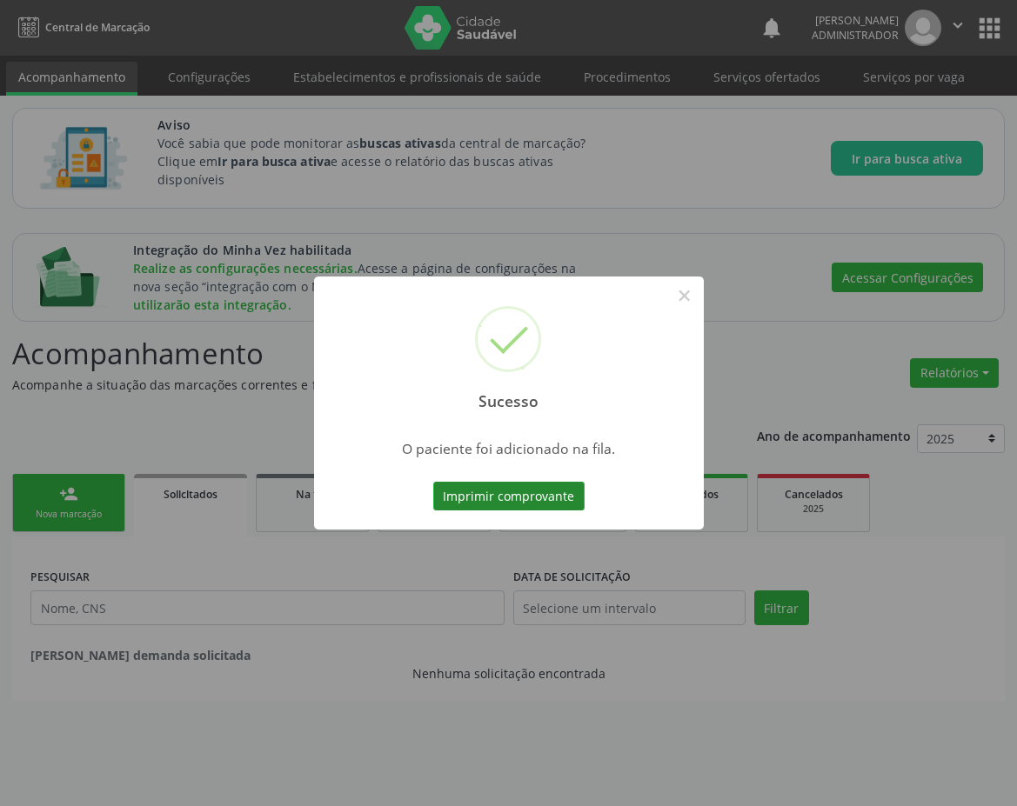
click at [504, 484] on button "Imprimir comprovante" at bounding box center [508, 497] width 151 height 30
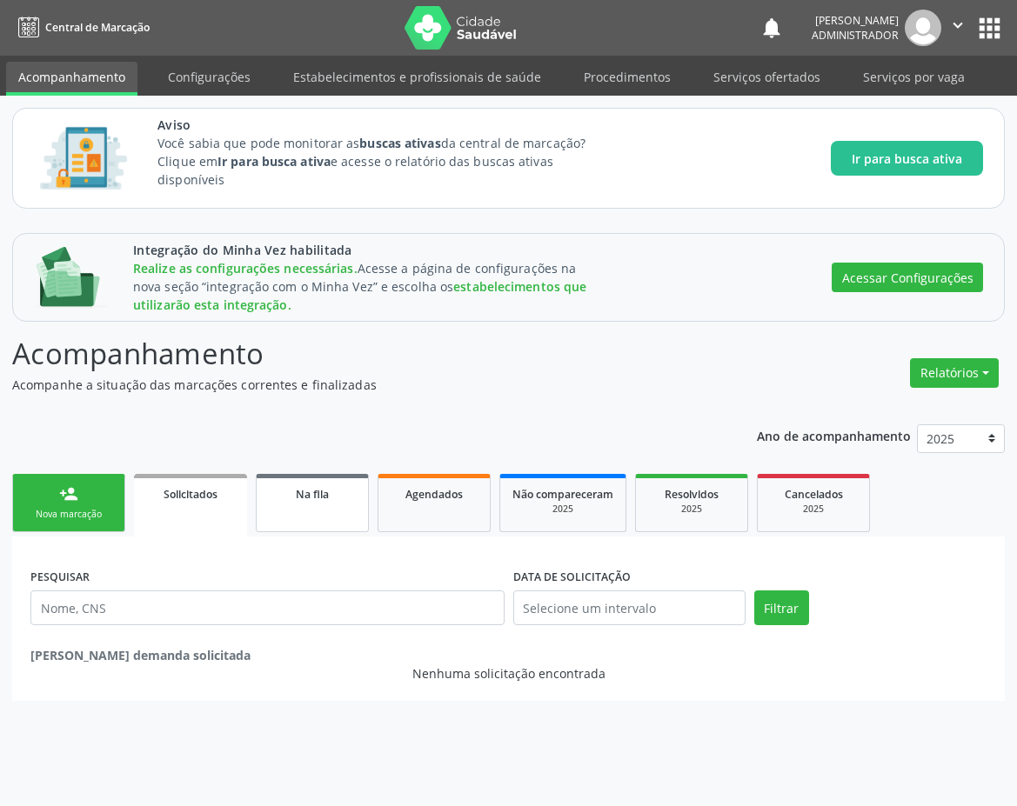
drag, startPoint x: 286, startPoint y: 495, endPoint x: 304, endPoint y: 476, distance: 26.5
click at [286, 494] on div "Na fila" at bounding box center [312, 493] width 87 height 18
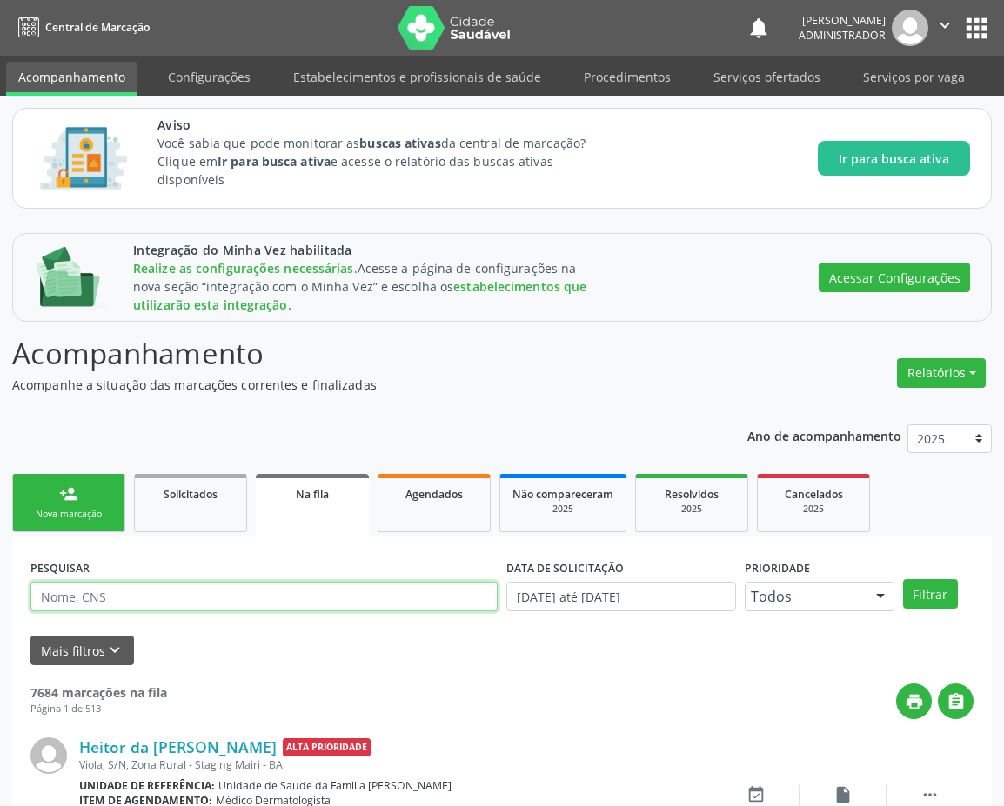
click at [164, 605] on input "text" at bounding box center [263, 597] width 467 height 30
paste input "706 5013 0500 4999"
type input "706 5013 0500 4999"
click at [903, 579] on button "Filtrar" at bounding box center [930, 594] width 55 height 30
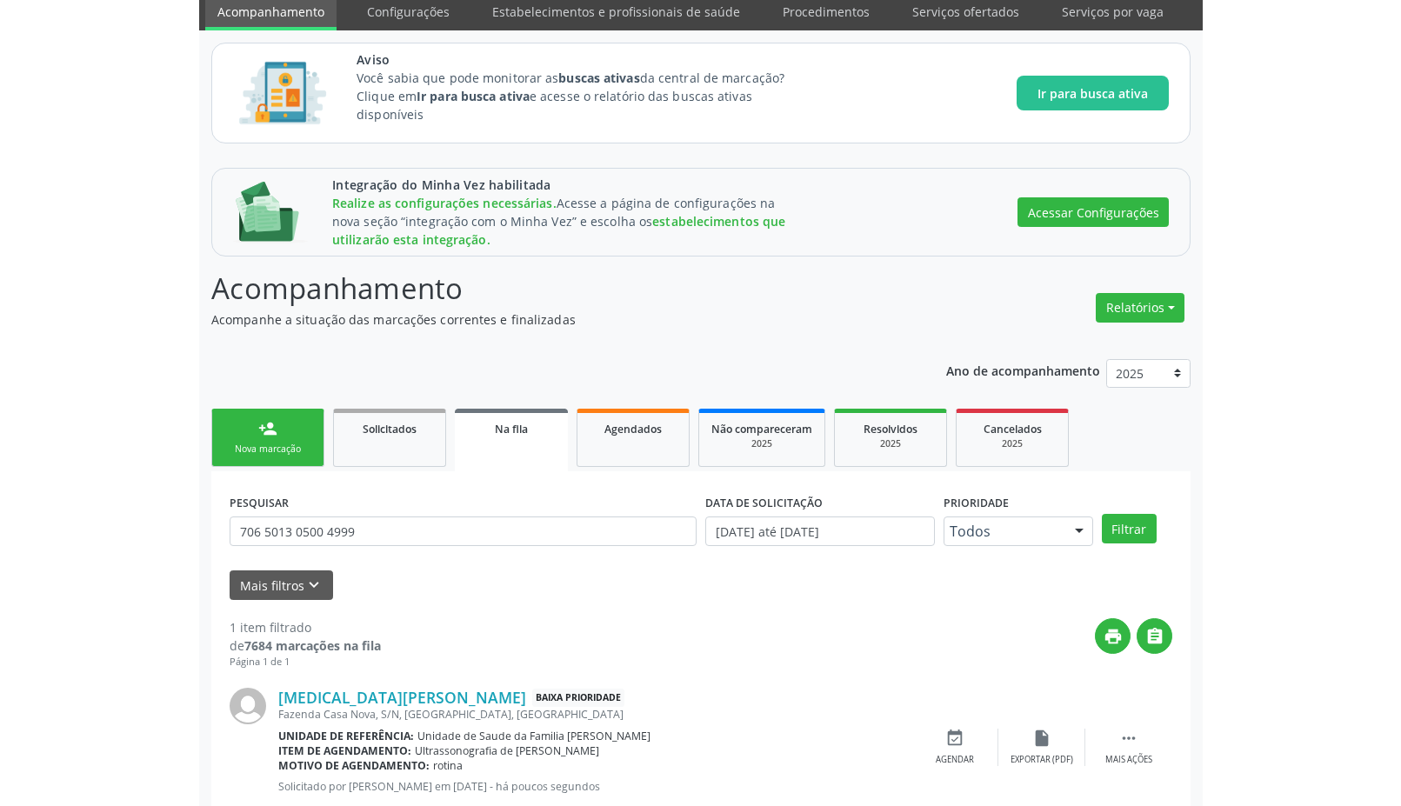
scroll to position [114, 0]
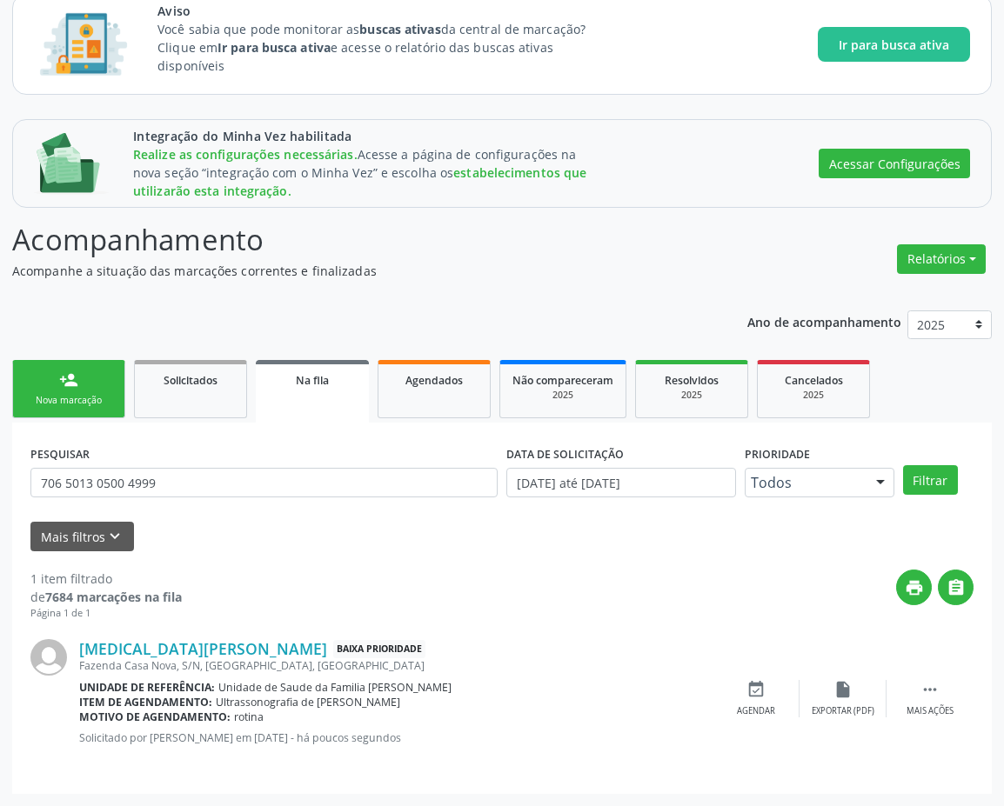
click at [333, 651] on span "Baixa Prioridade" at bounding box center [379, 649] width 92 height 18
drag, startPoint x: 506, startPoint y: 794, endPoint x: 548, endPoint y: 789, distance: 42.1
click at [507, 795] on div "Integração do Minha Vez habilitada Realize as configurações necessárias. Acesse…" at bounding box center [502, 456] width 1004 height 699
click at [915, 686] on div " Mais ações" at bounding box center [929, 698] width 87 height 37
click at [810, 771] on div "Yasmin Pereira Nunes Baixa Prioridade Fazenda Casa Nova, S/N, Zona Rural, Mairi…" at bounding box center [501, 698] width 943 height 155
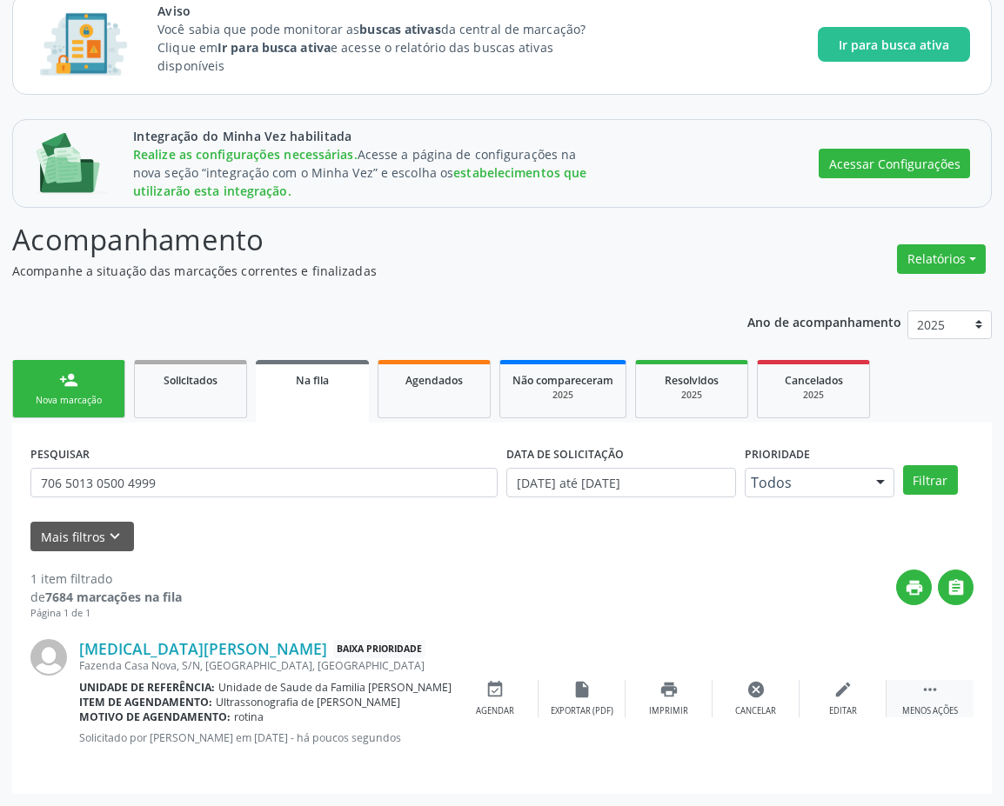
click at [924, 685] on icon "" at bounding box center [929, 689] width 19 height 19
click at [47, 390] on link "person_add Nova marcação" at bounding box center [68, 389] width 113 height 58
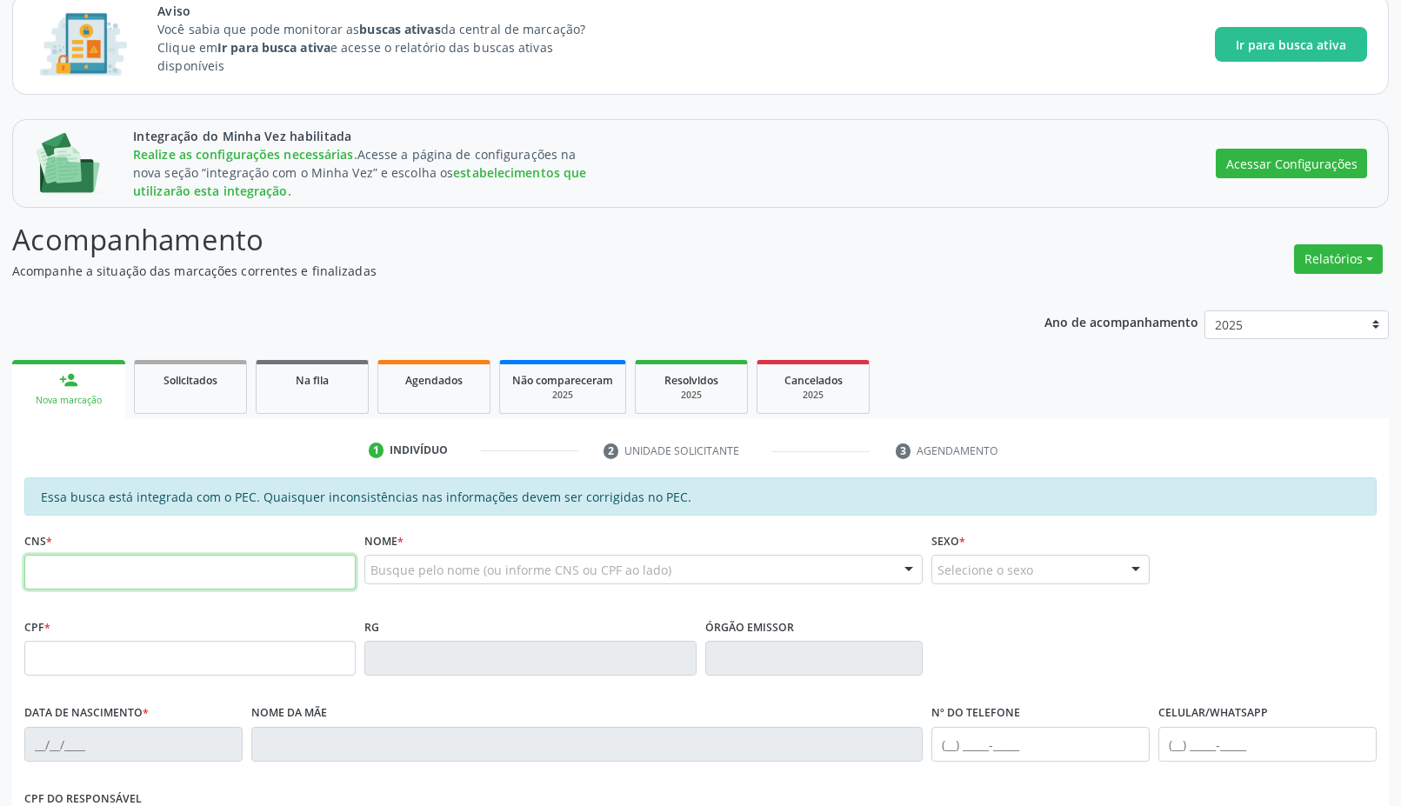
click at [106, 568] on input "text" at bounding box center [189, 572] width 331 height 35
paste input "700 2084 7721 0023"
type input "700 2084 7721 0023"
type input "008.380.525-76"
type input "19/03/1966"
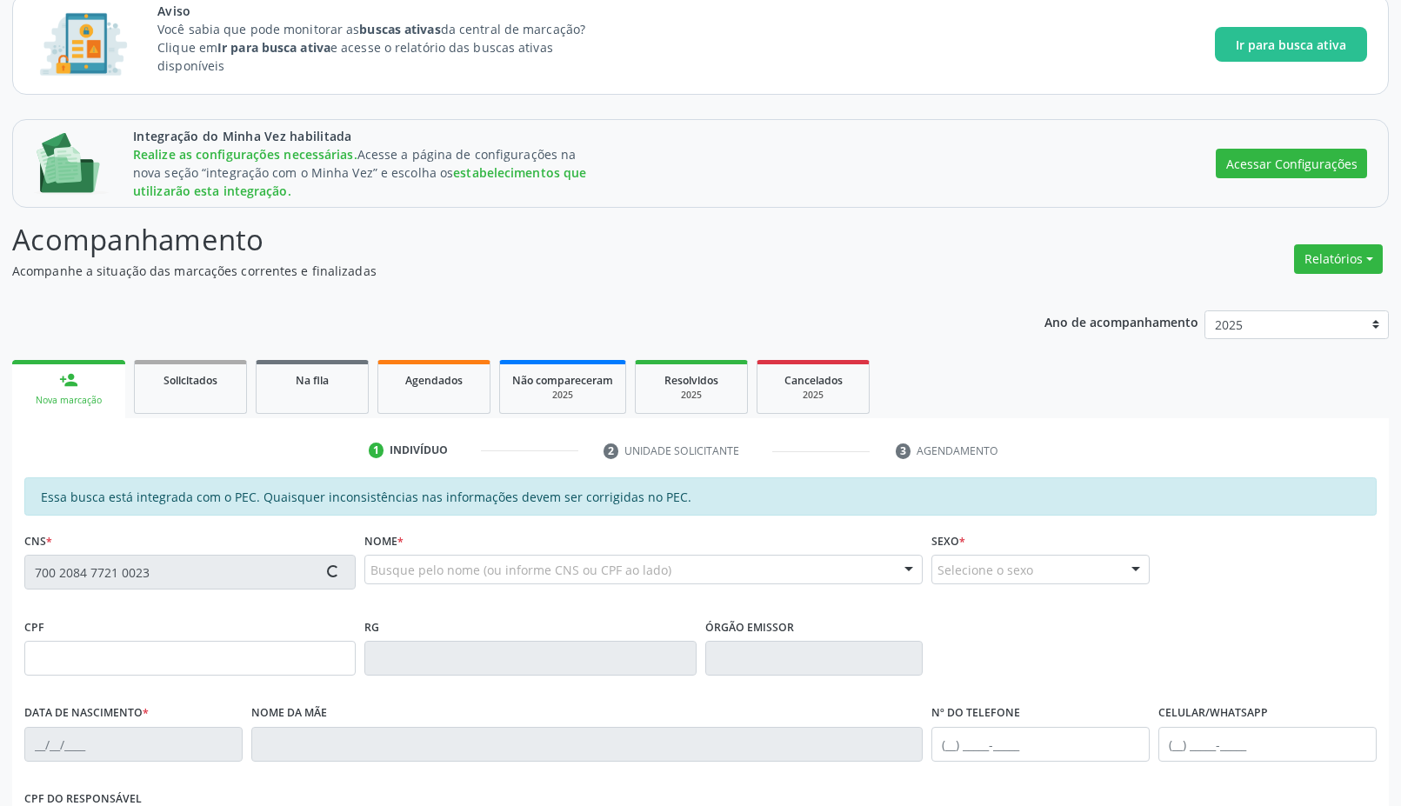
type input "Matilde Maria de Jesus"
type input "[PHONE_NUMBER]"
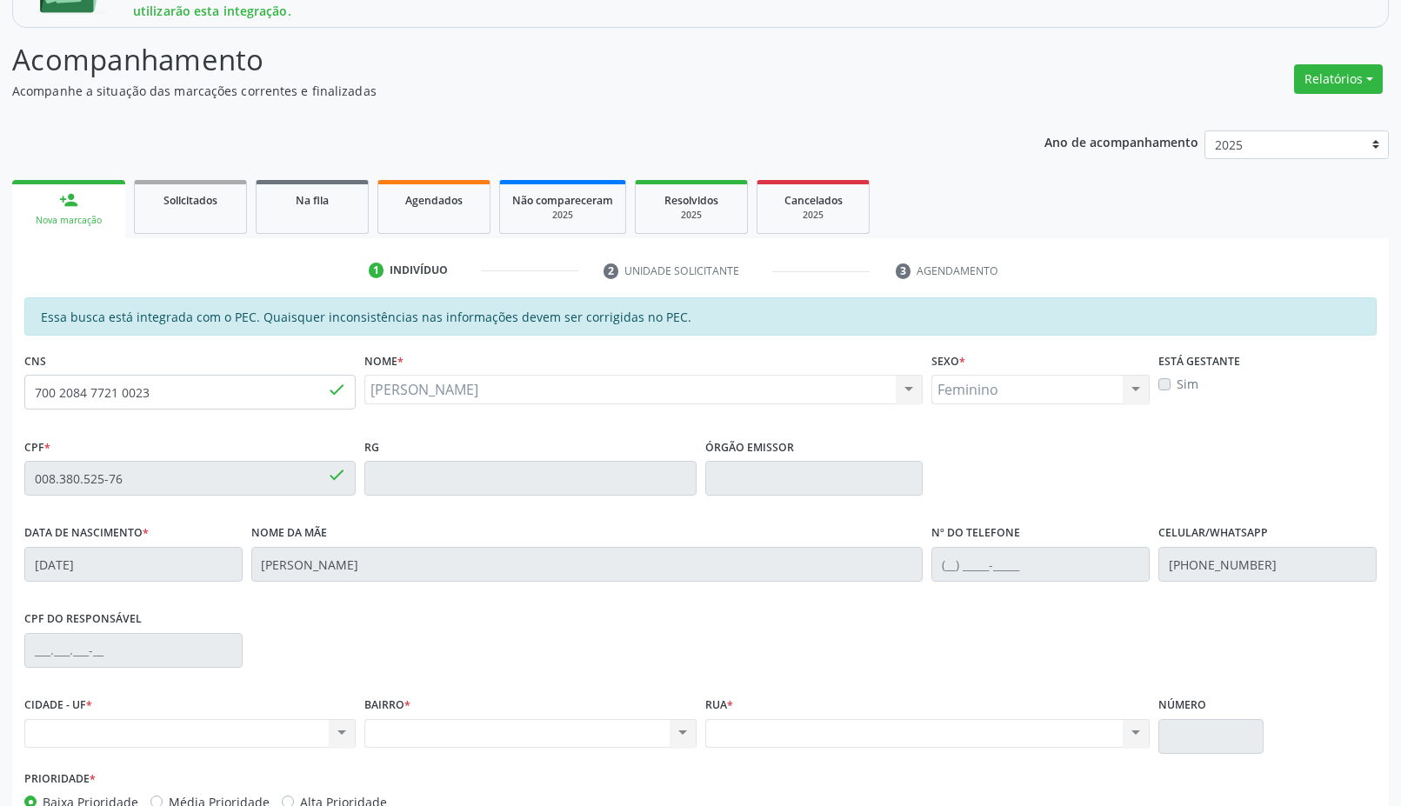
scroll to position [401, 0]
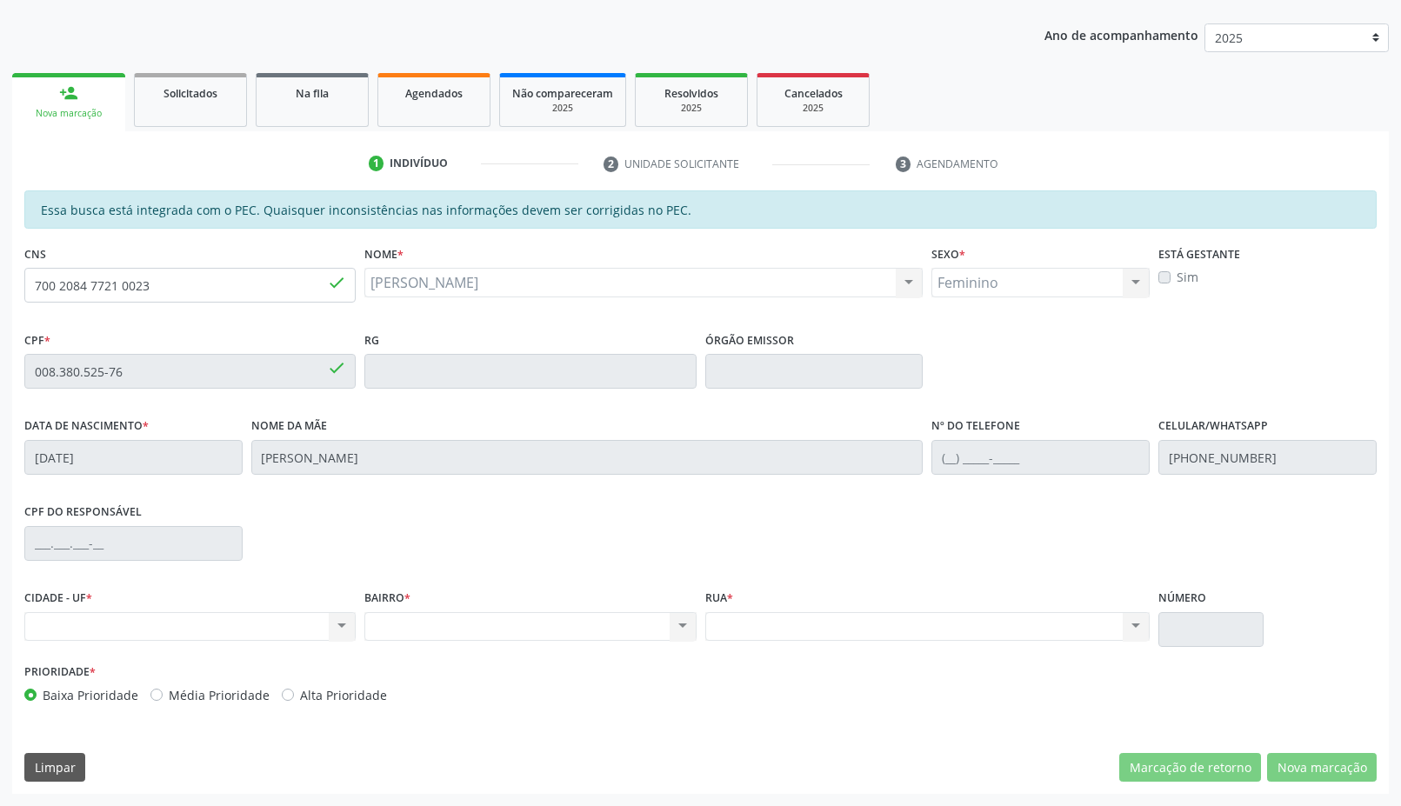
click at [1016, 277] on label "Sim" at bounding box center [1188, 277] width 22 height 18
drag, startPoint x: 222, startPoint y: 279, endPoint x: 0, endPoint y: 229, distance: 227.4
click at [0, 229] on div "Integração do Minha Vez habilitada Realize as configurações necessárias. Acesse…" at bounding box center [700, 313] width 1401 height 986
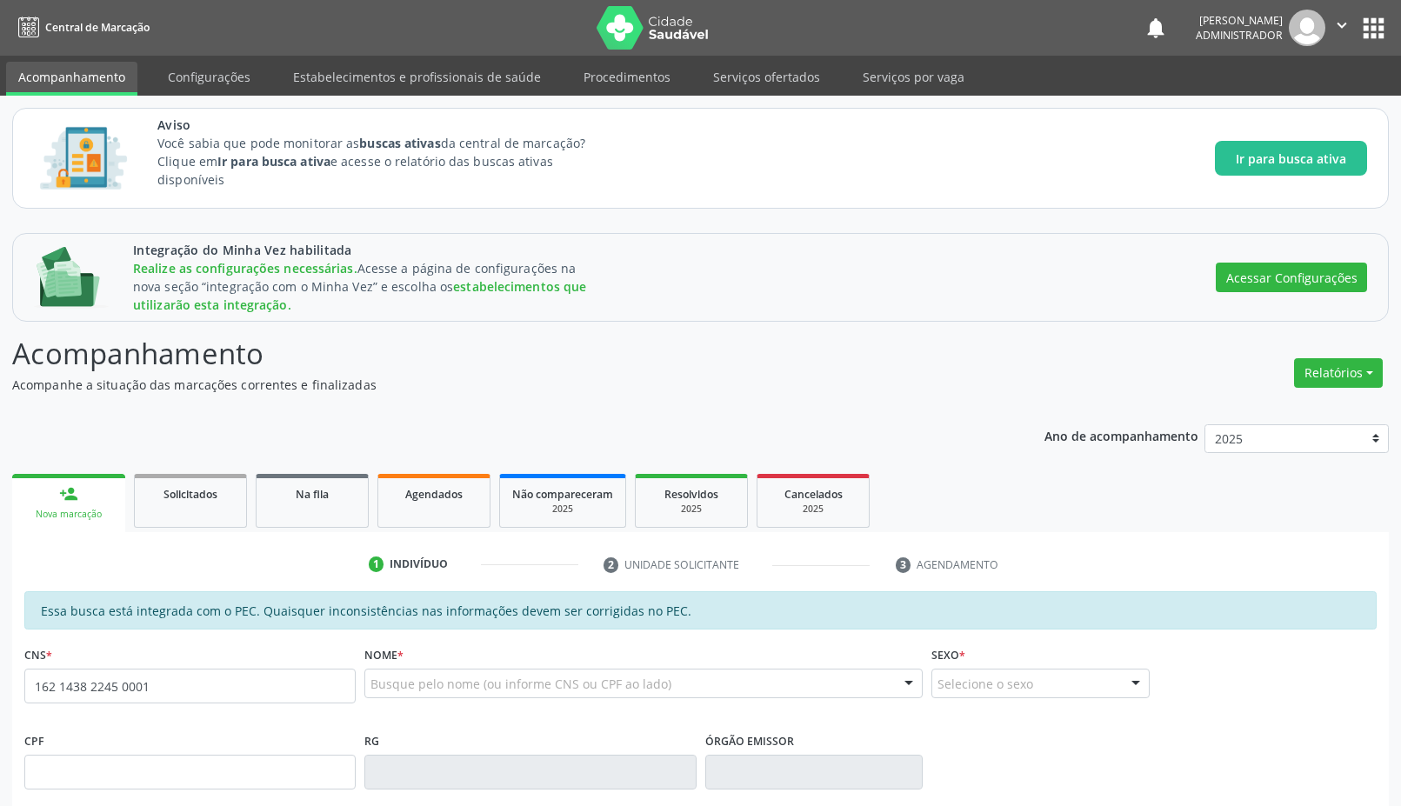
type input "162 1438 2245 0001"
type input "[DATE]"
type input "[PERSON_NAME]"
type input "[PHONE_NUMBER]"
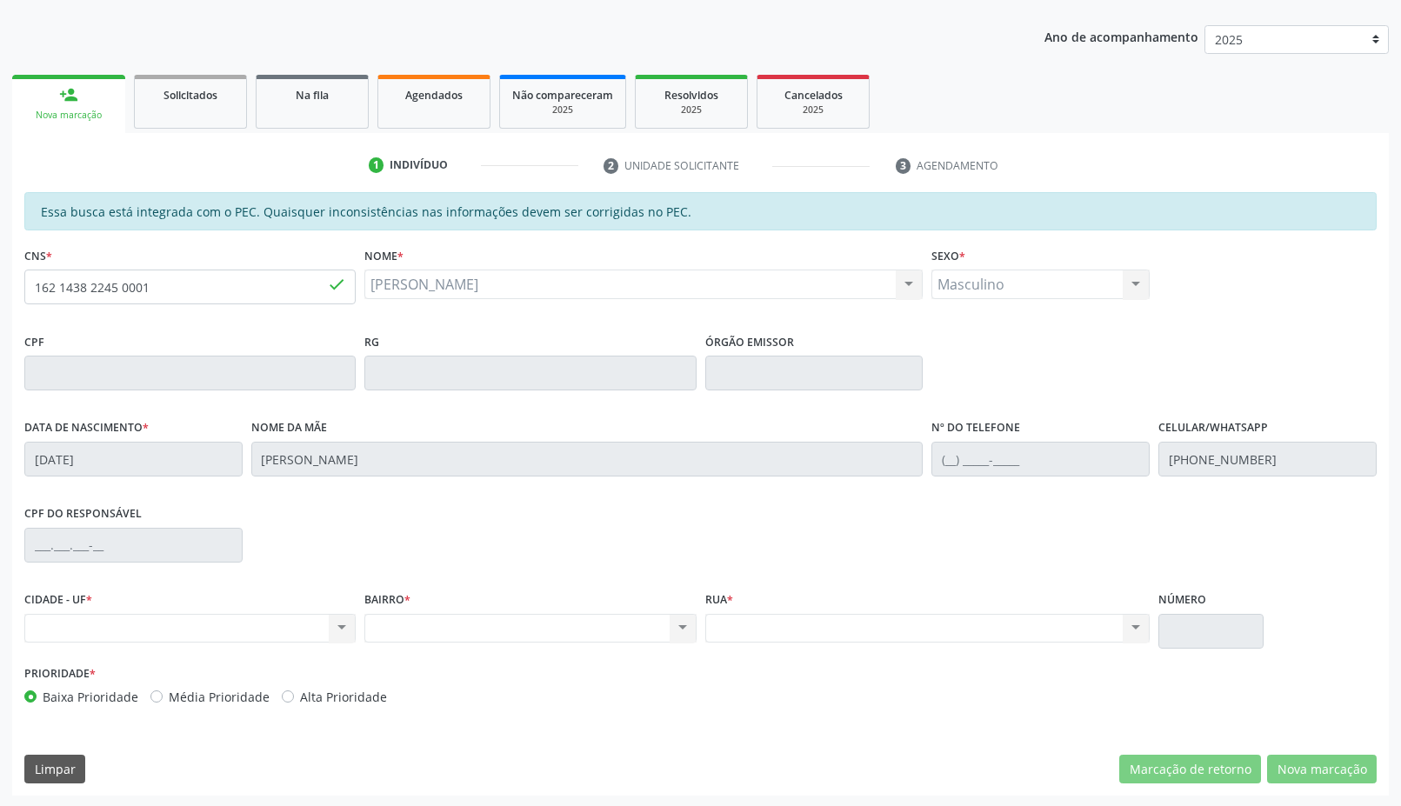
scroll to position [401, 0]
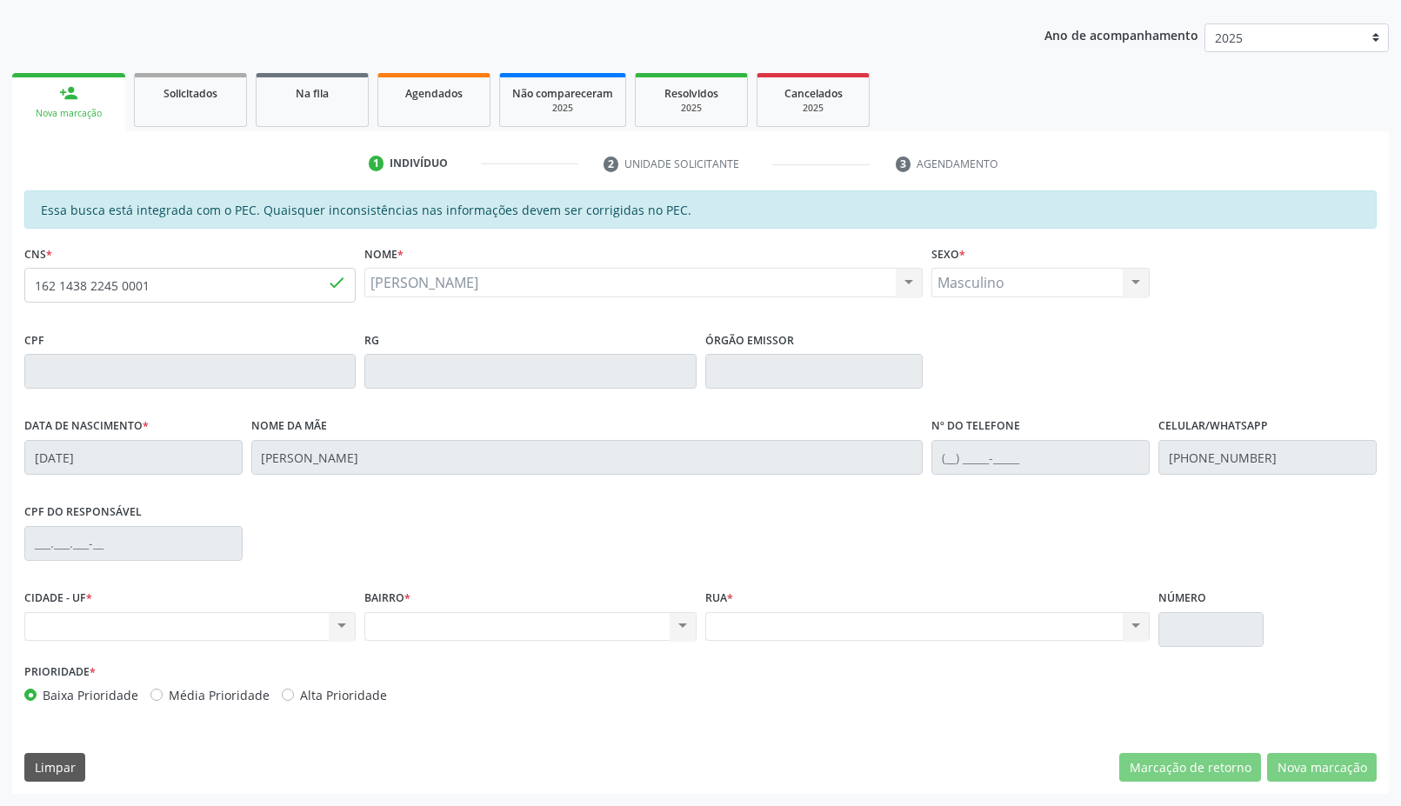
click at [516, 286] on div "[PERSON_NAME] [PERSON_NAME] CNS: 162 1438 2245 0001 CPF: -- Nascimento: [DATE] …" at bounding box center [643, 283] width 558 height 30
click at [516, 287] on div "[PERSON_NAME] [PERSON_NAME] CNS: 162 1438 2245 0001 CPF: -- Nascimento: [DATE] …" at bounding box center [643, 283] width 558 height 30
click at [616, 350] on div "RG" at bounding box center [529, 358] width 331 height 62
drag, startPoint x: 160, startPoint y: 294, endPoint x: 20, endPoint y: 275, distance: 141.3
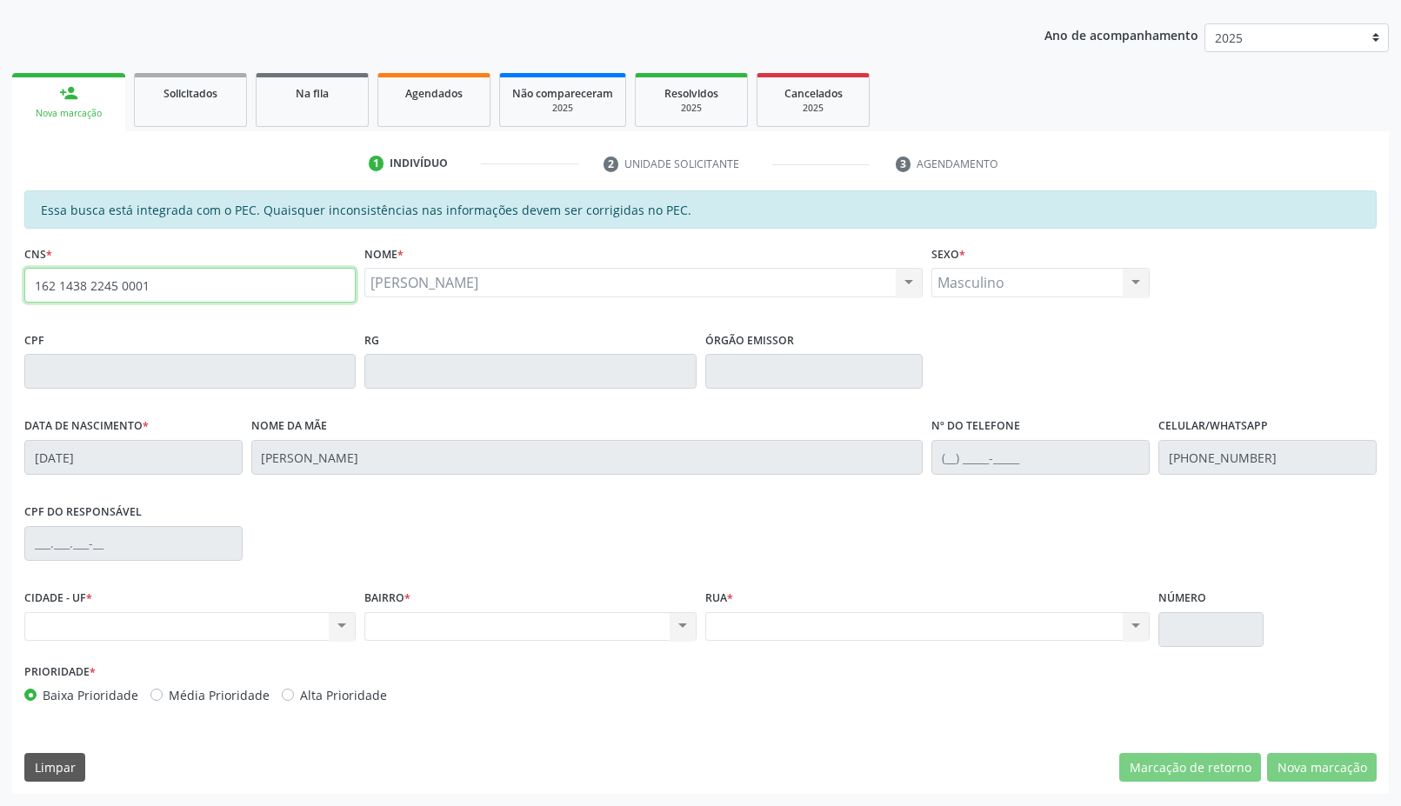
click at [20, 275] on div "CNS * 162 1438 2245 0001 done" at bounding box center [190, 284] width 340 height 86
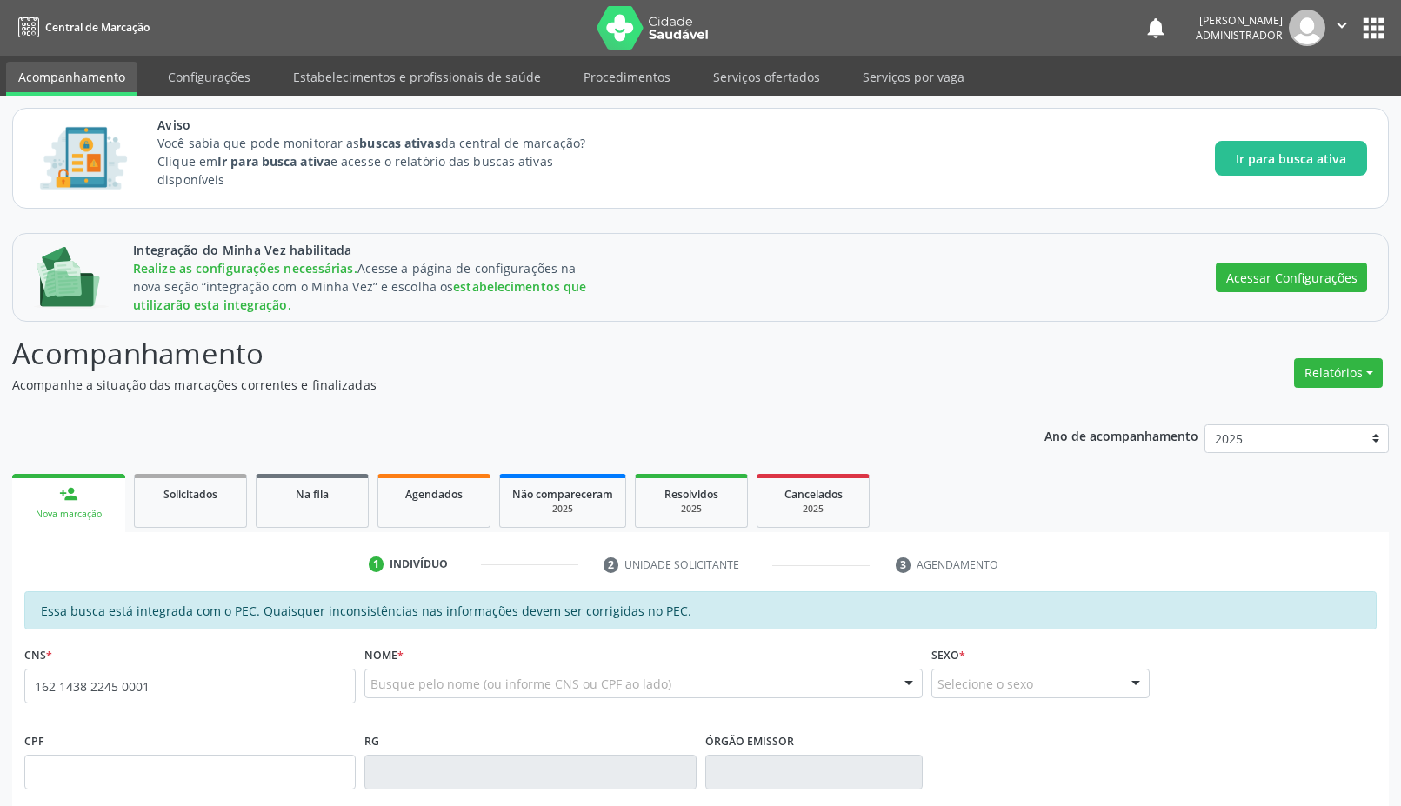
type input "162 1438 2245 0001"
type input "[DATE]"
type input "[PERSON_NAME]"
type input "[PHONE_NUMBER]"
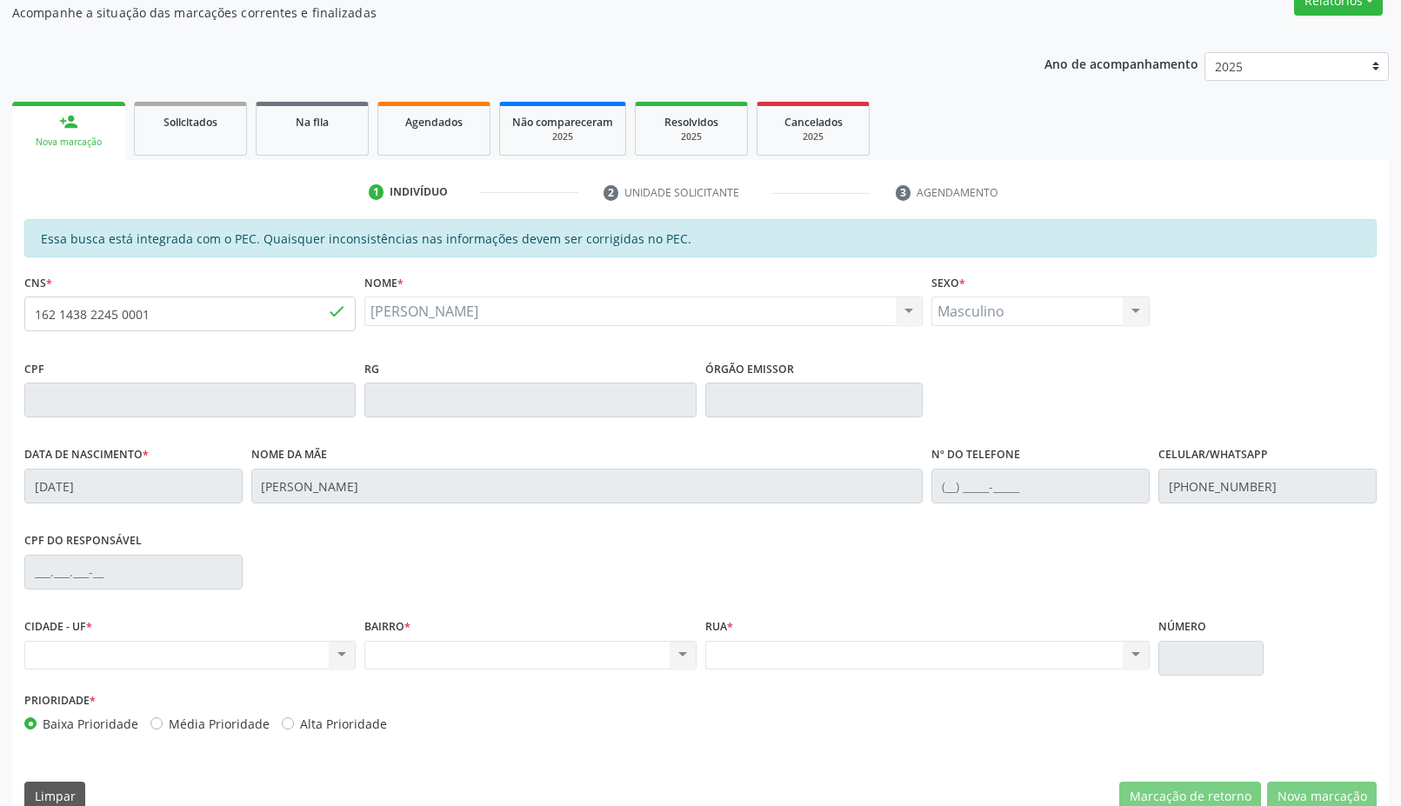
scroll to position [401, 0]
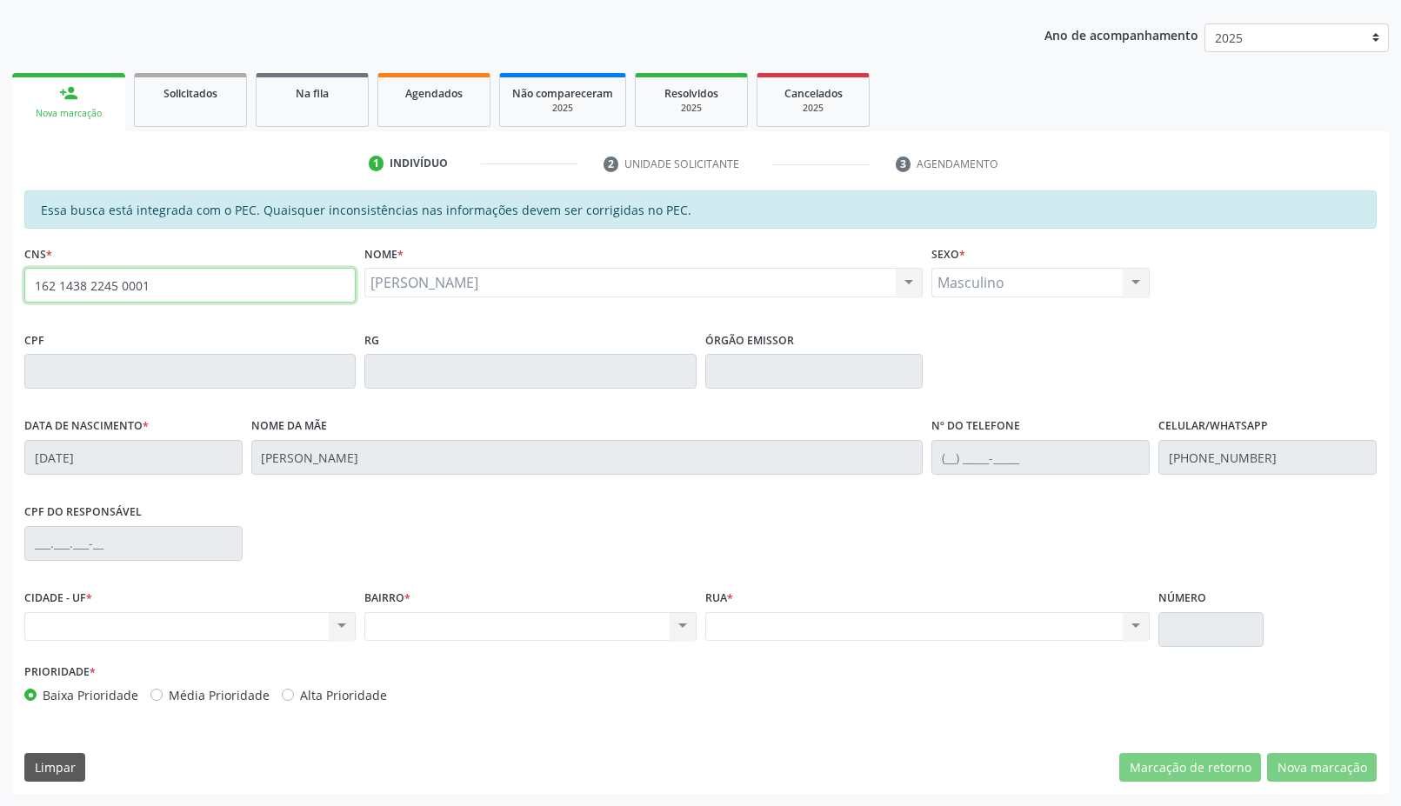
drag, startPoint x: 161, startPoint y: 282, endPoint x: 6, endPoint y: 243, distance: 159.7
click at [6, 241] on div "Integração do Minha Vez habilitada Realize as configurações necessárias. Acesse…" at bounding box center [700, 313] width 1401 height 986
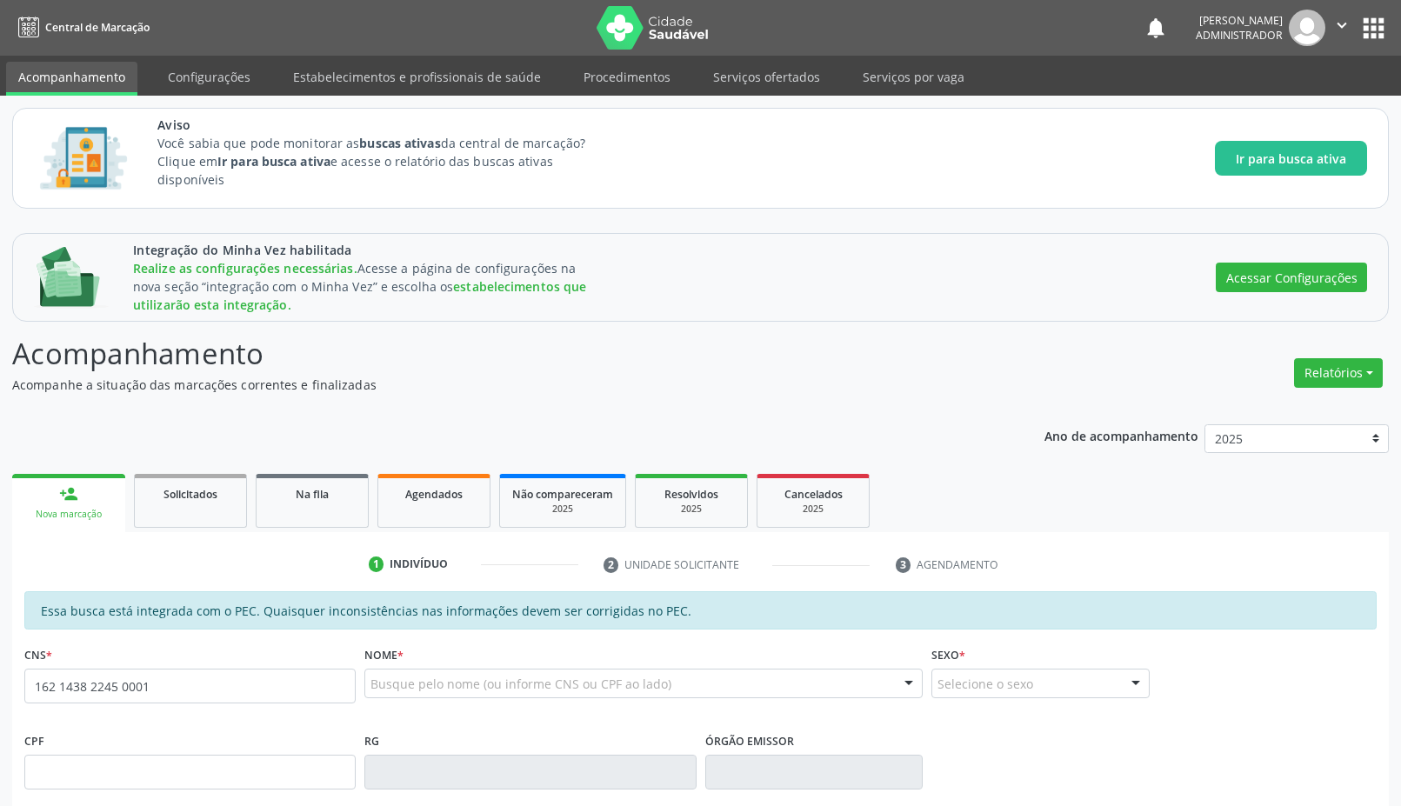
type input "162 1438 2245 0001"
type input "[DATE]"
type input "[PERSON_NAME]"
type input "[PHONE_NUMBER]"
